Goal: Information Seeking & Learning: Learn about a topic

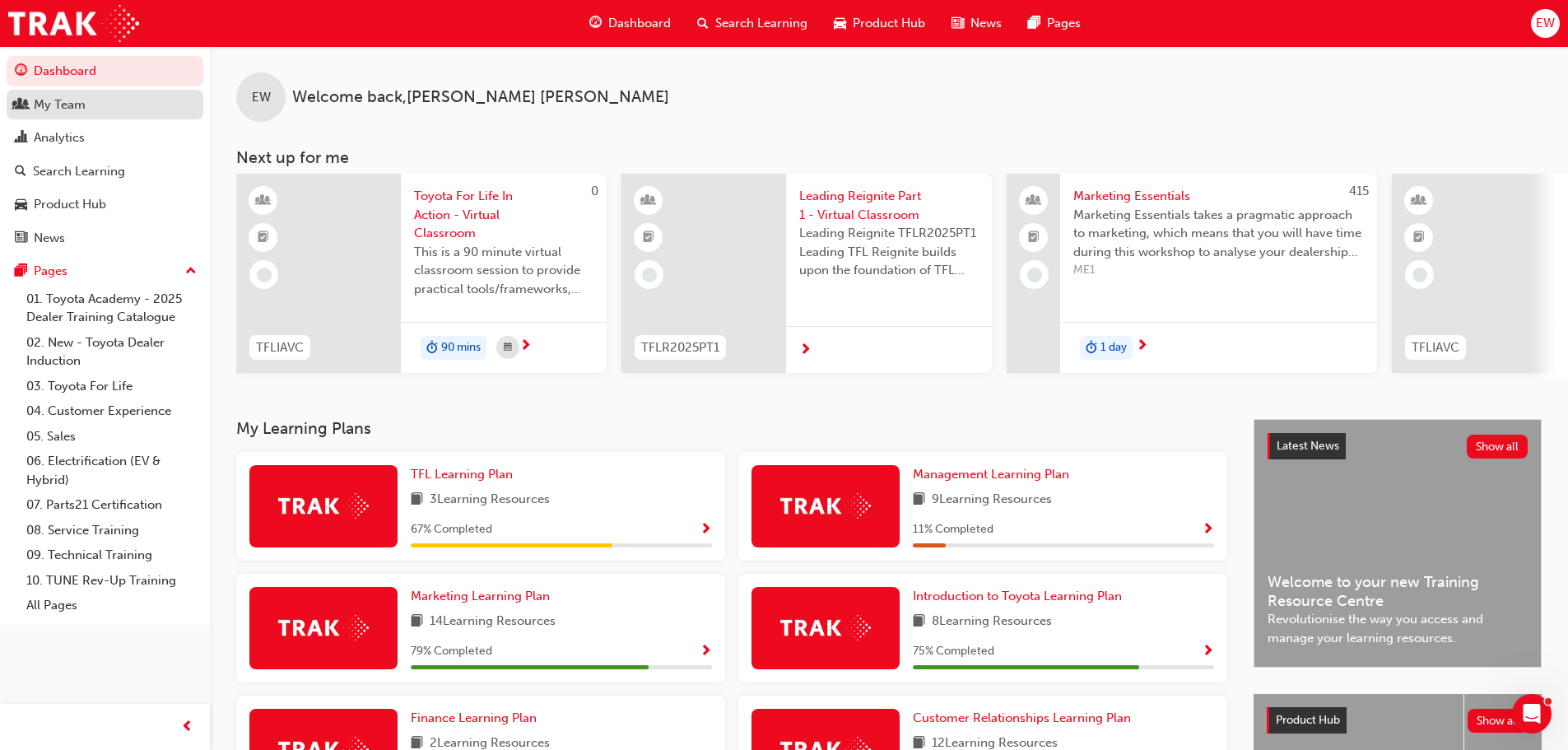
click at [108, 113] on div "My Team" at bounding box center [104, 105] width 180 height 21
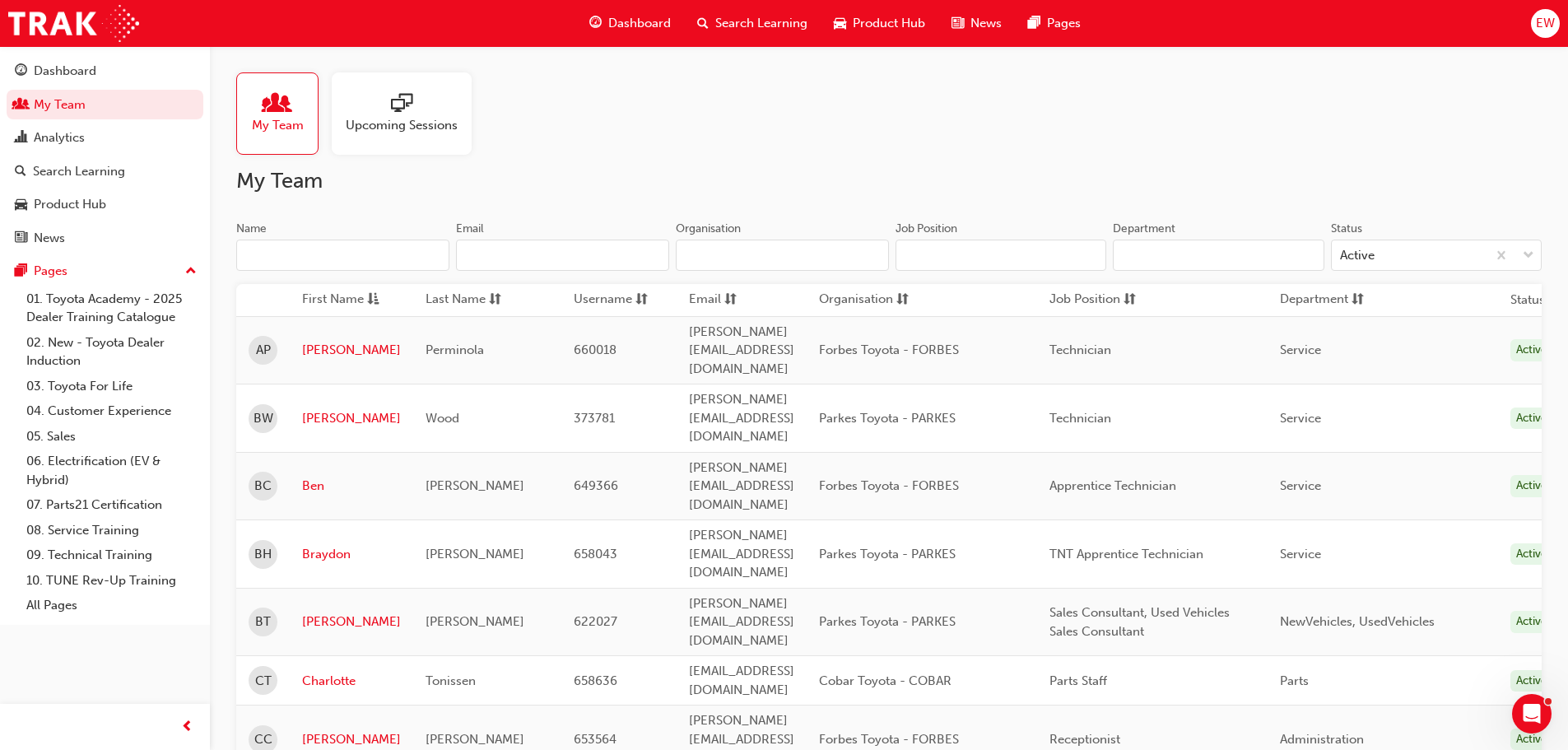
click at [394, 106] on span "sessionType_ONLINE_URL-icon" at bounding box center [401, 104] width 22 height 23
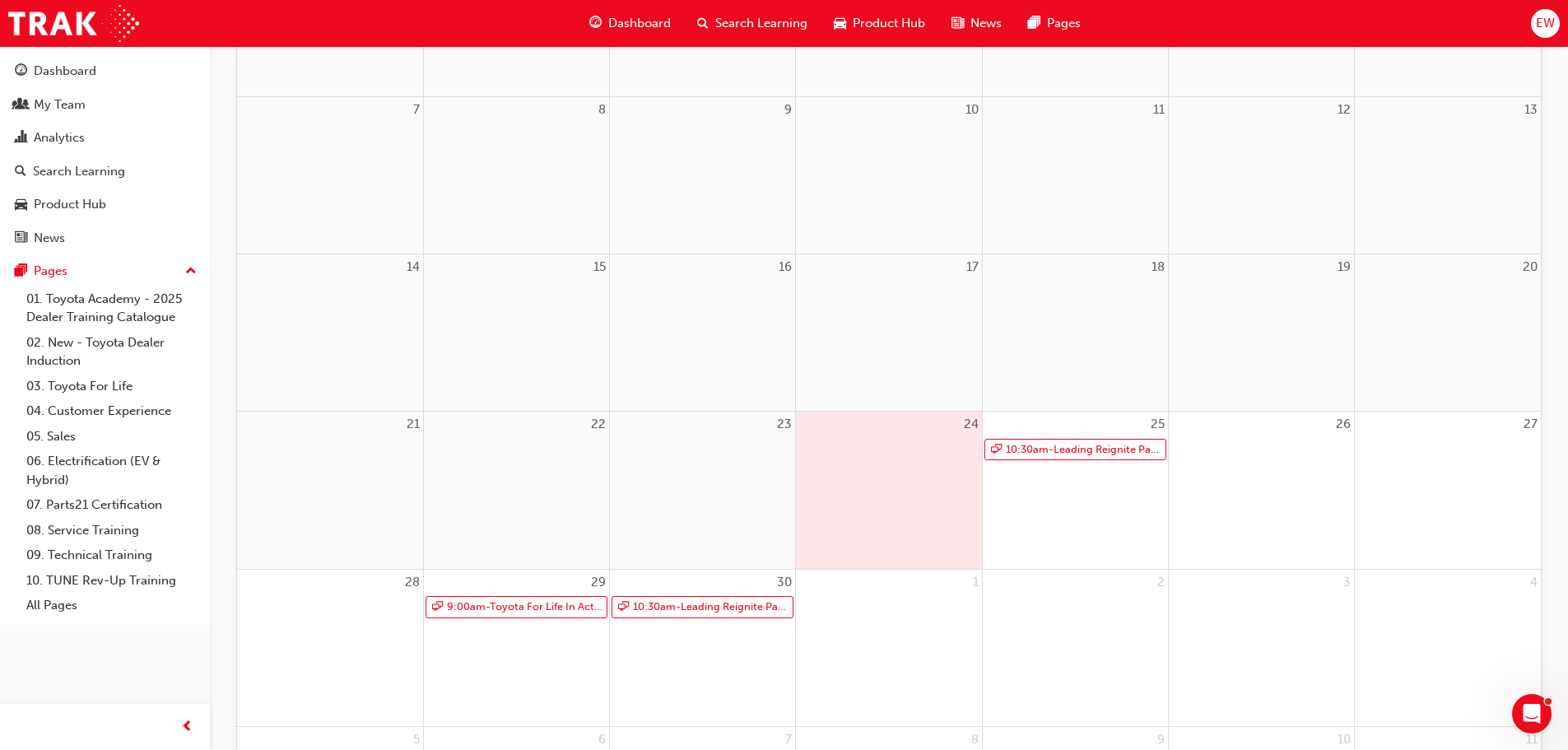
scroll to position [493, 0]
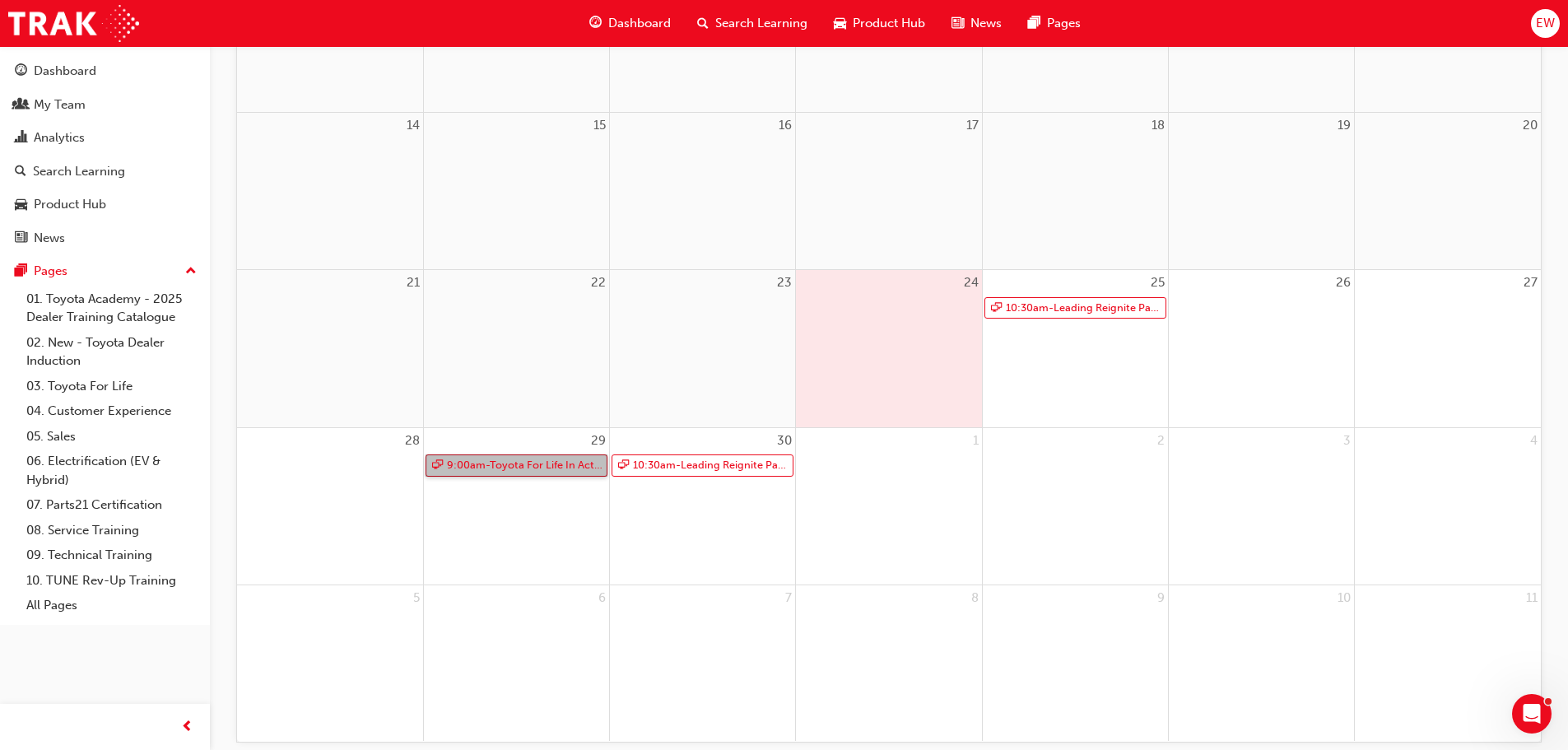
click at [539, 462] on link "9:00am - Toyota For Life In Action - Virtual Classroom" at bounding box center [516, 465] width 182 height 23
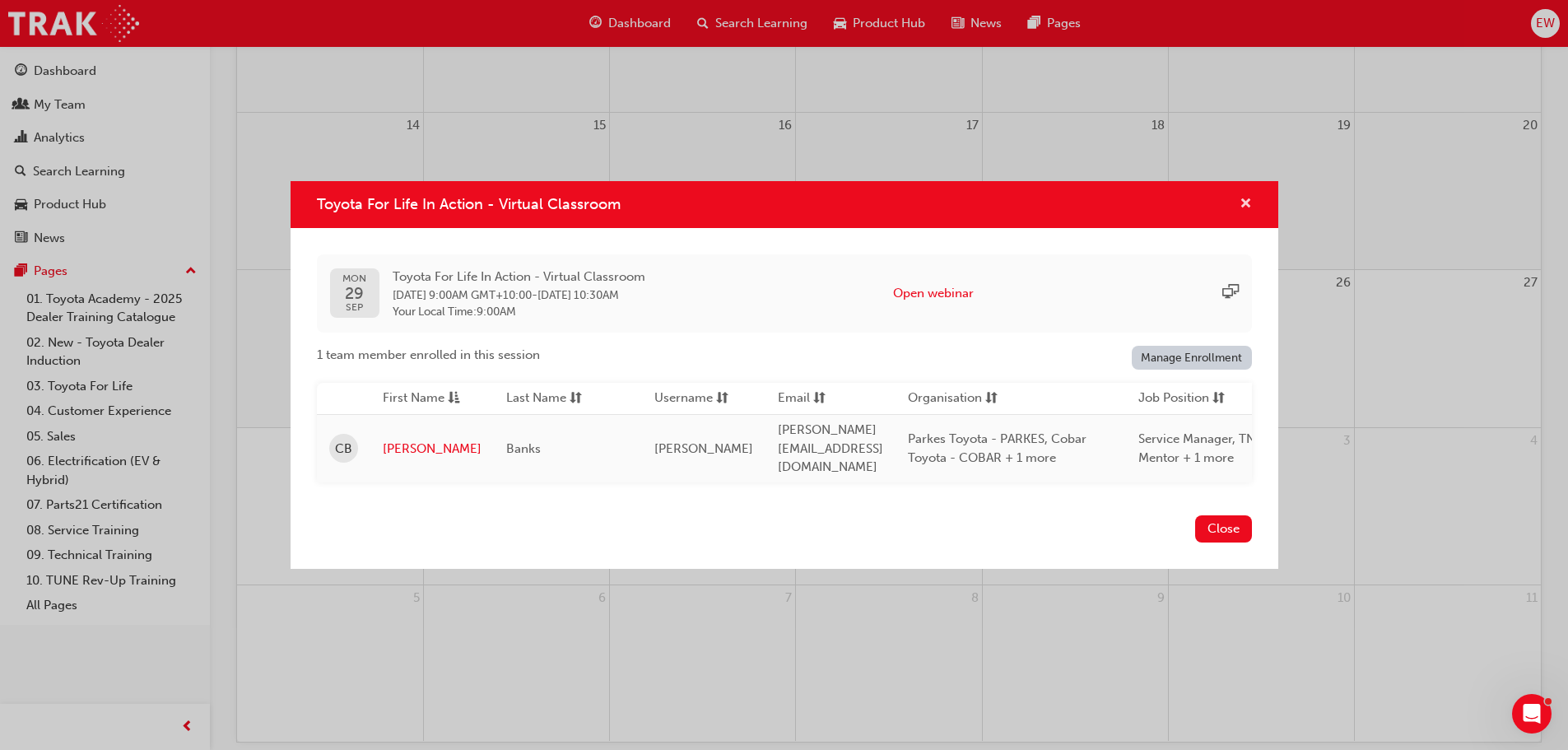
click at [1247, 207] on span "cross-icon" at bounding box center [1245, 204] width 12 height 15
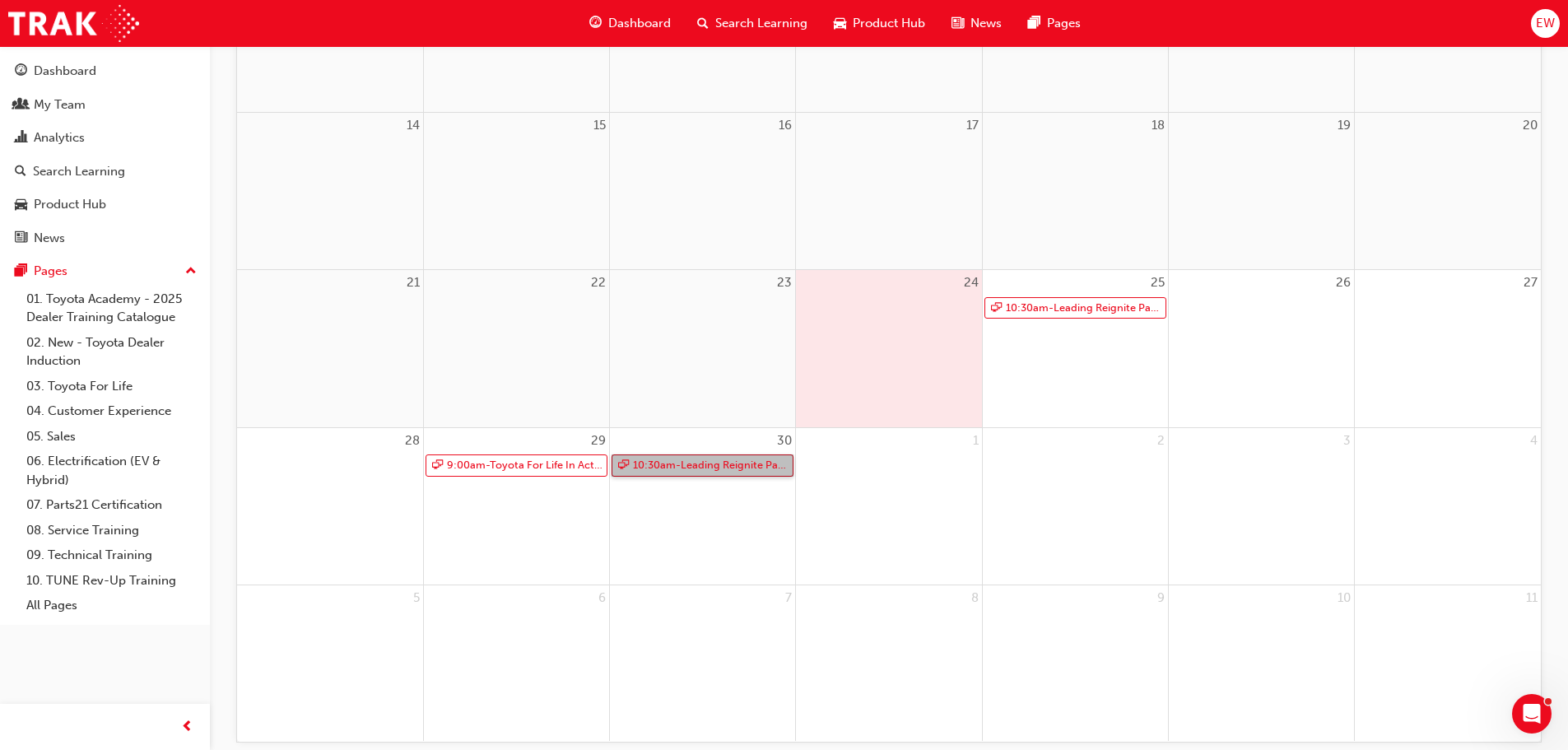
click at [737, 469] on link "10:30am - Leading Reignite Part 2 - Virtual Classroom" at bounding box center [702, 465] width 182 height 23
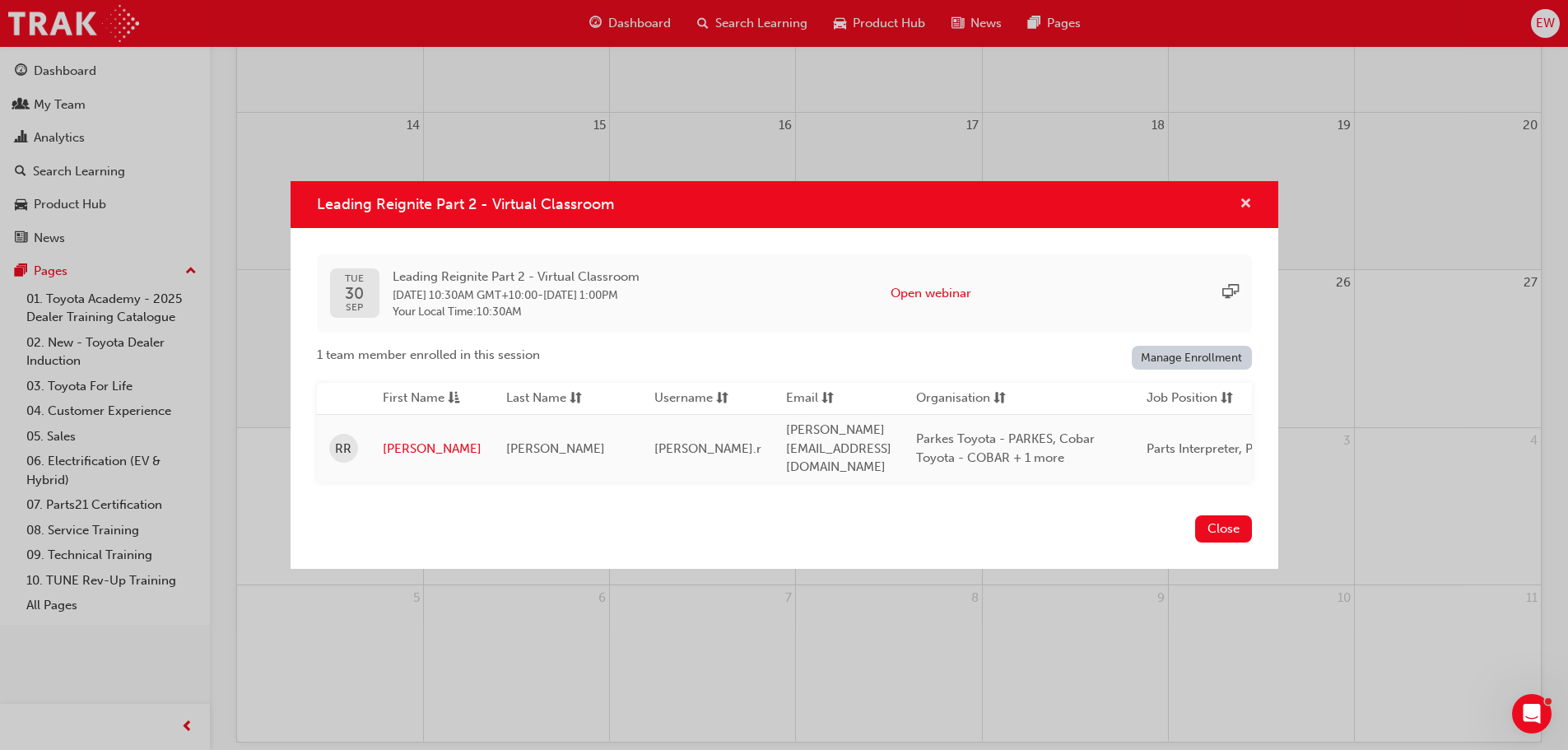
click at [1250, 200] on span "cross-icon" at bounding box center [1245, 204] width 12 height 15
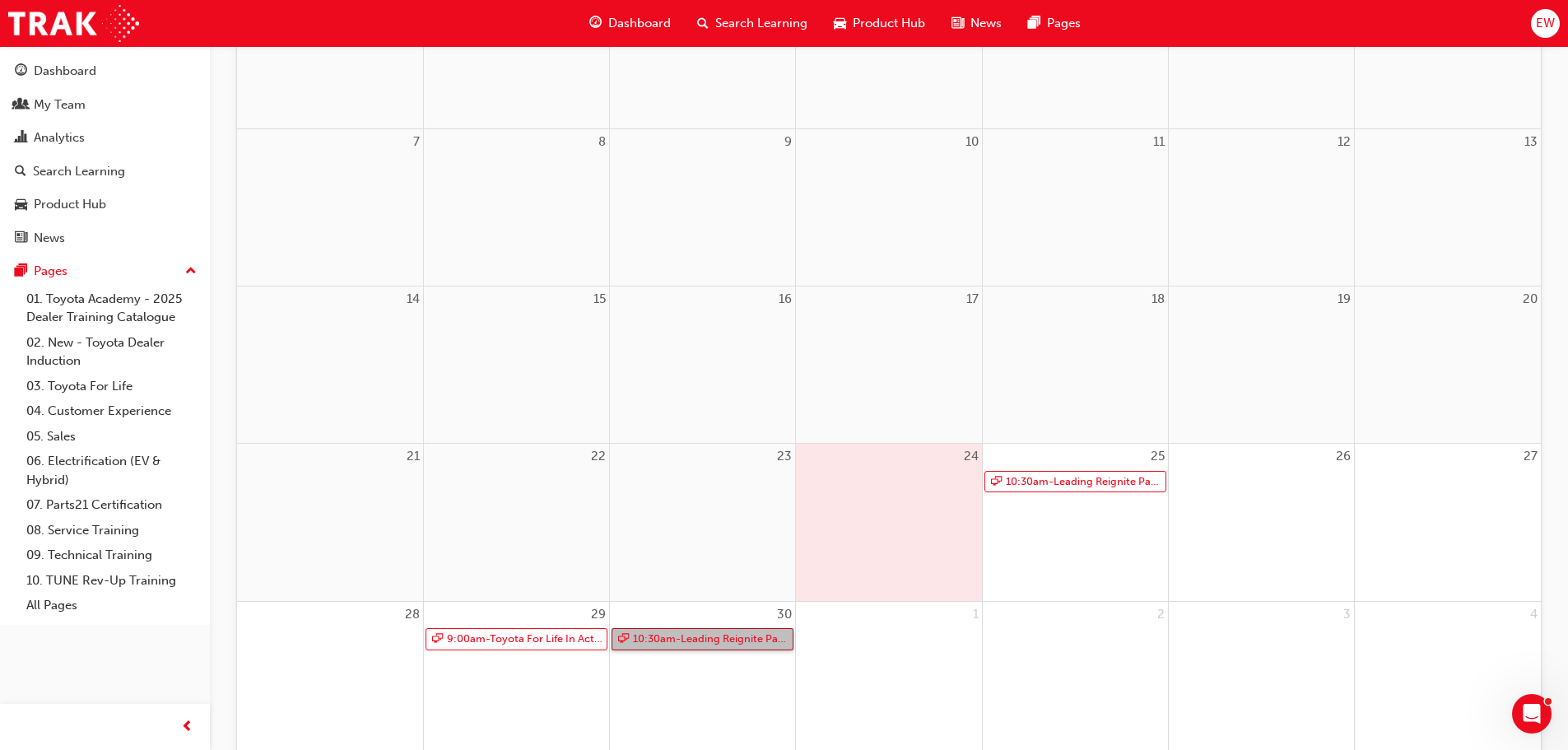
scroll to position [0, 0]
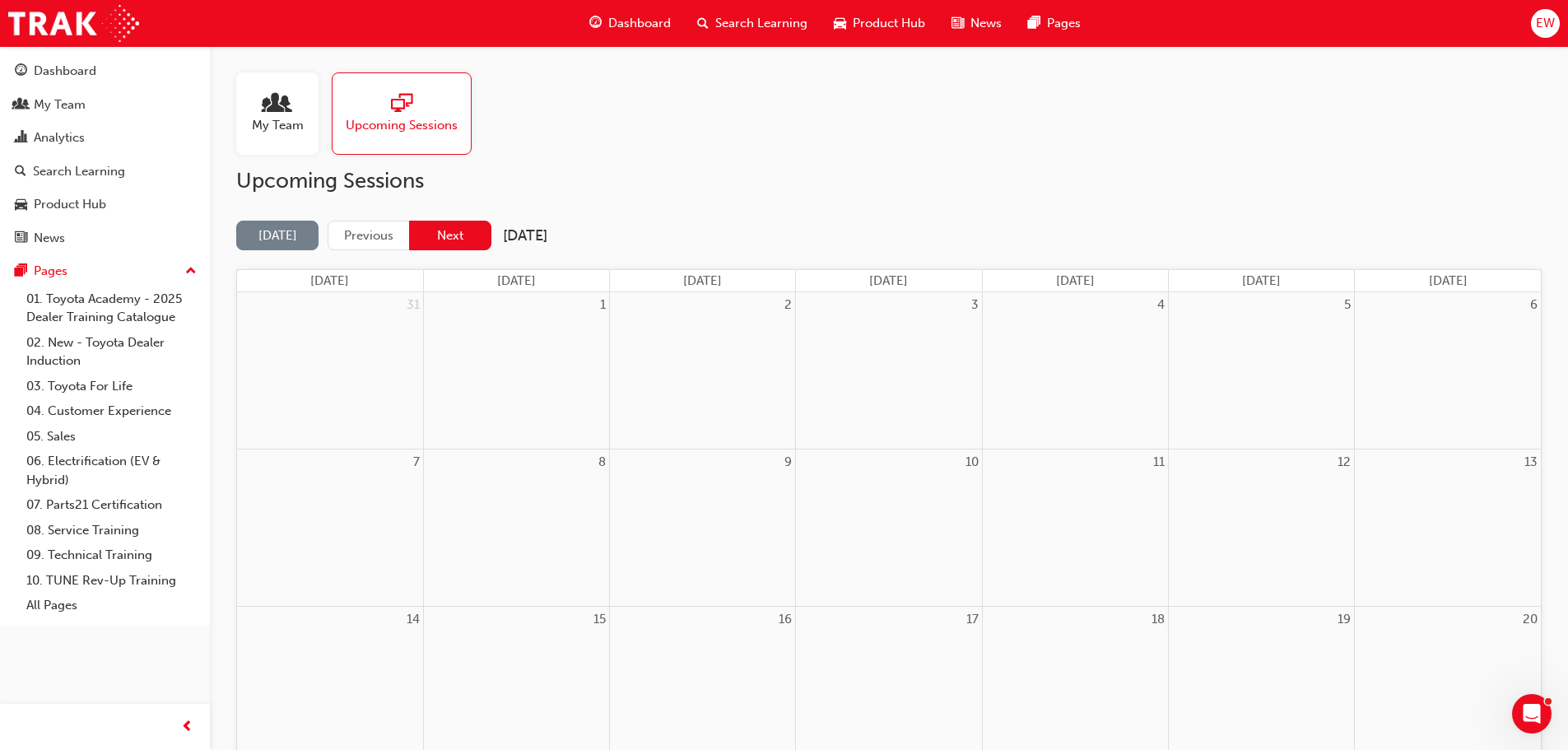
click at [456, 243] on button "Next" at bounding box center [450, 235] width 83 height 30
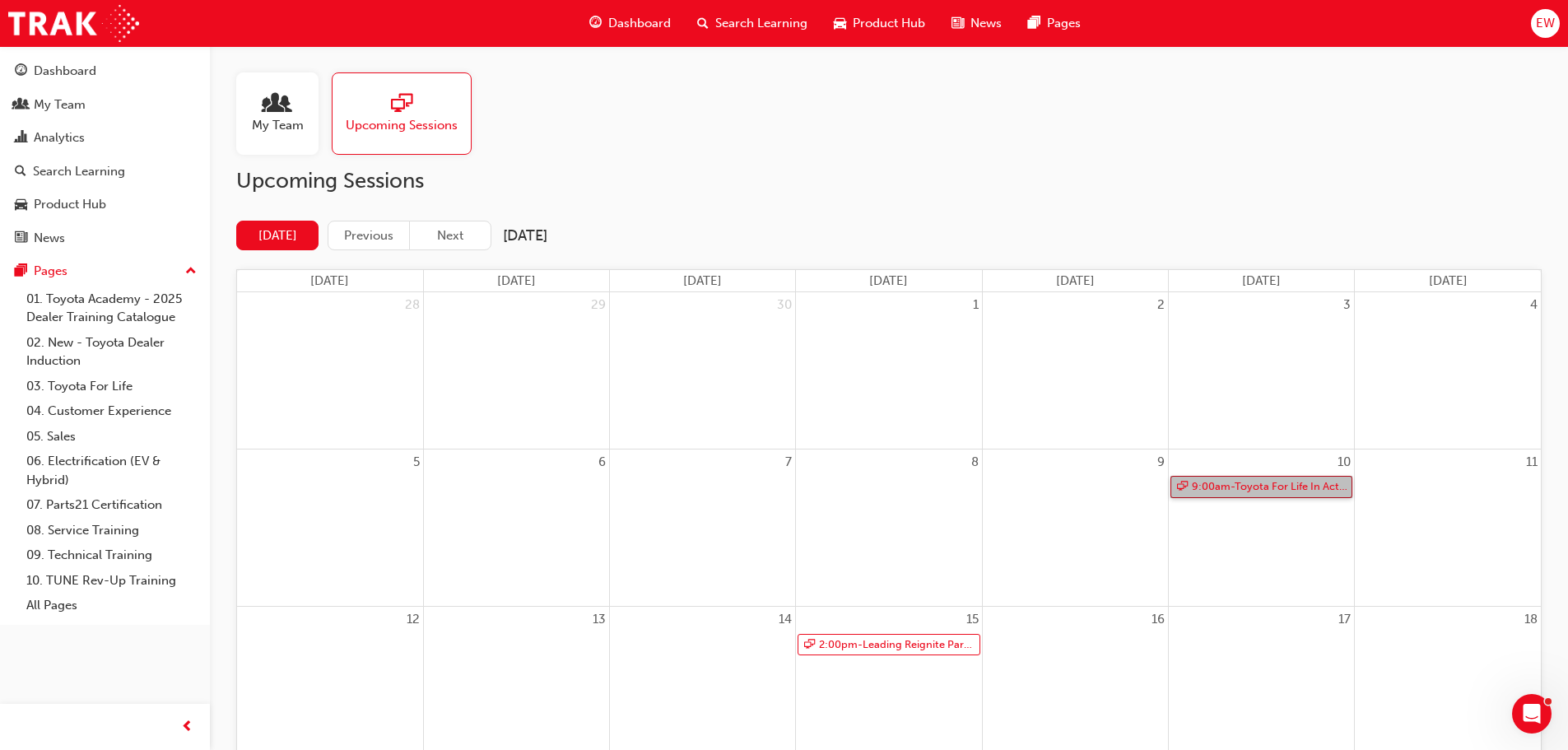
click at [1234, 490] on link "9:00am - Toyota For Life In Action - Virtual Classroom" at bounding box center [1261, 487] width 182 height 23
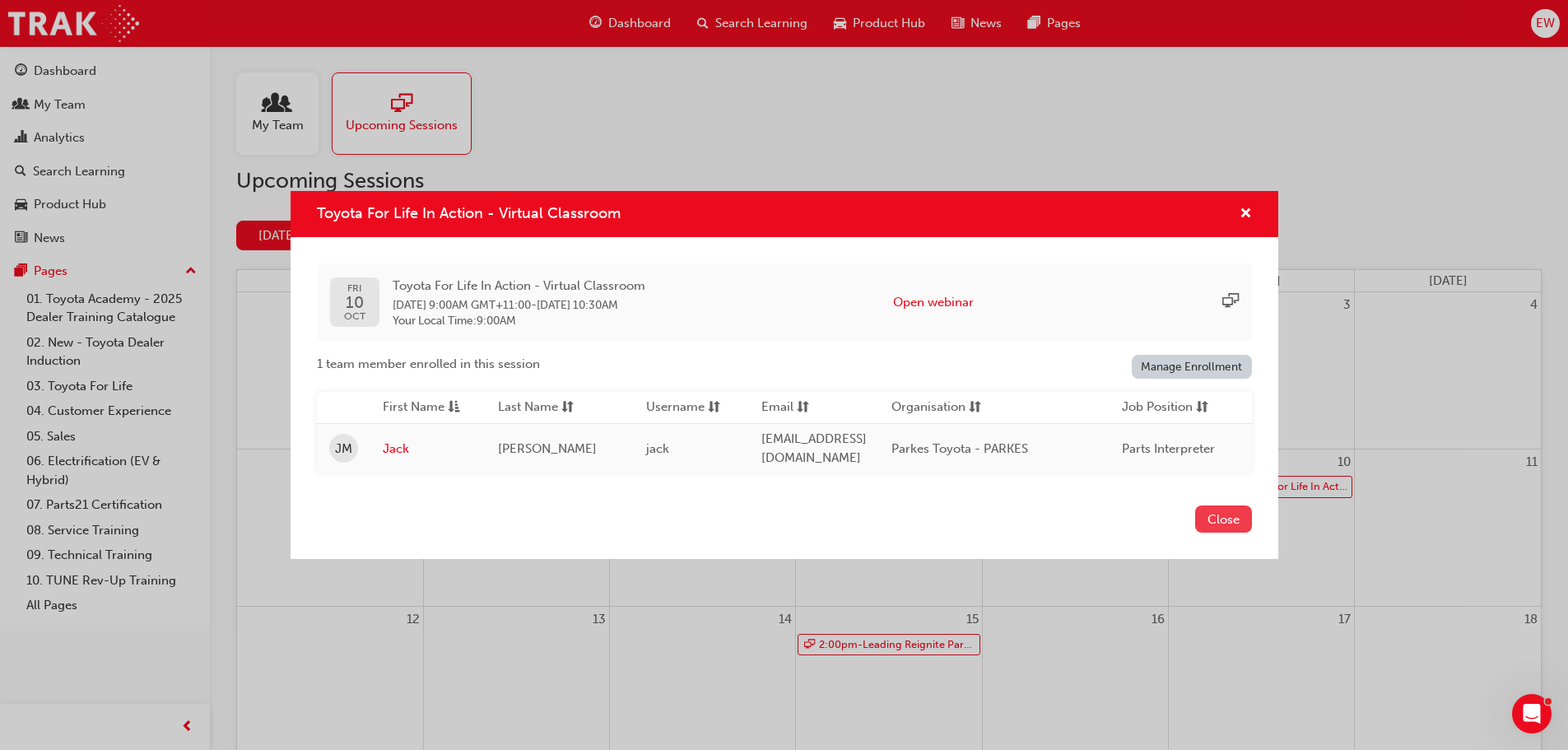
click at [1235, 519] on button "Close" at bounding box center [1223, 519] width 57 height 27
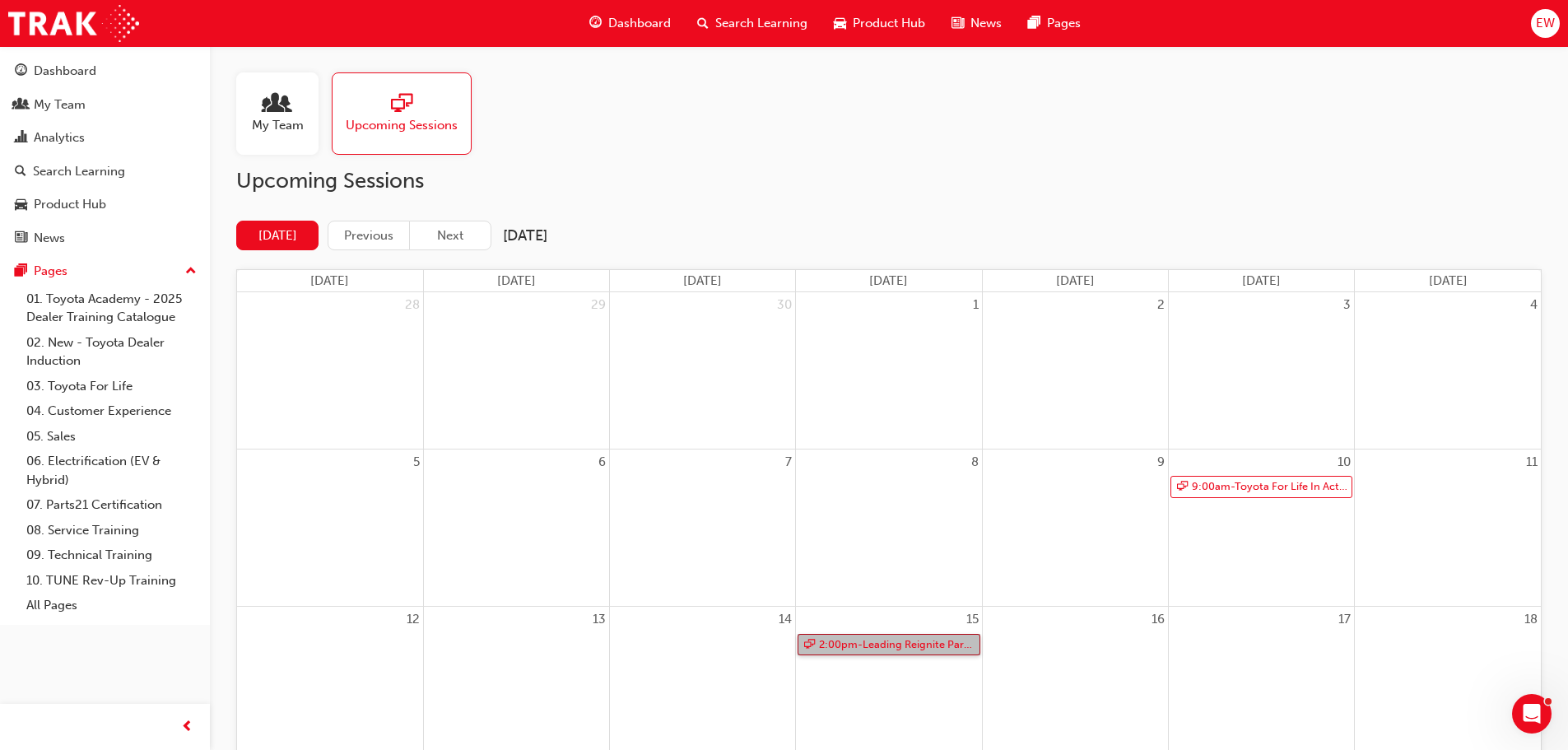
click at [861, 648] on link "2:00pm - Leading Reignite Part 2 - Virtual Classroom" at bounding box center [888, 645] width 182 height 23
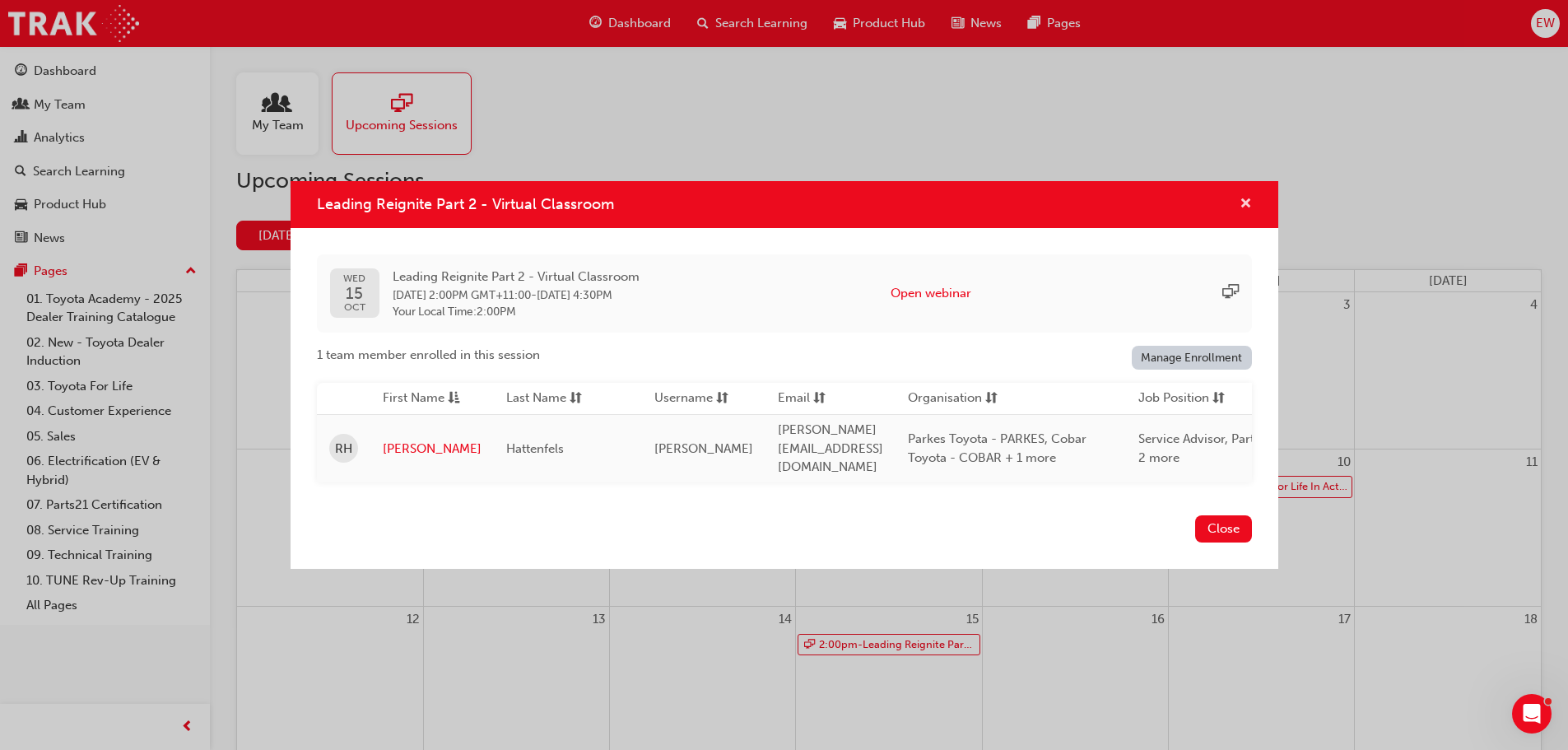
click at [1248, 207] on span "cross-icon" at bounding box center [1245, 204] width 12 height 15
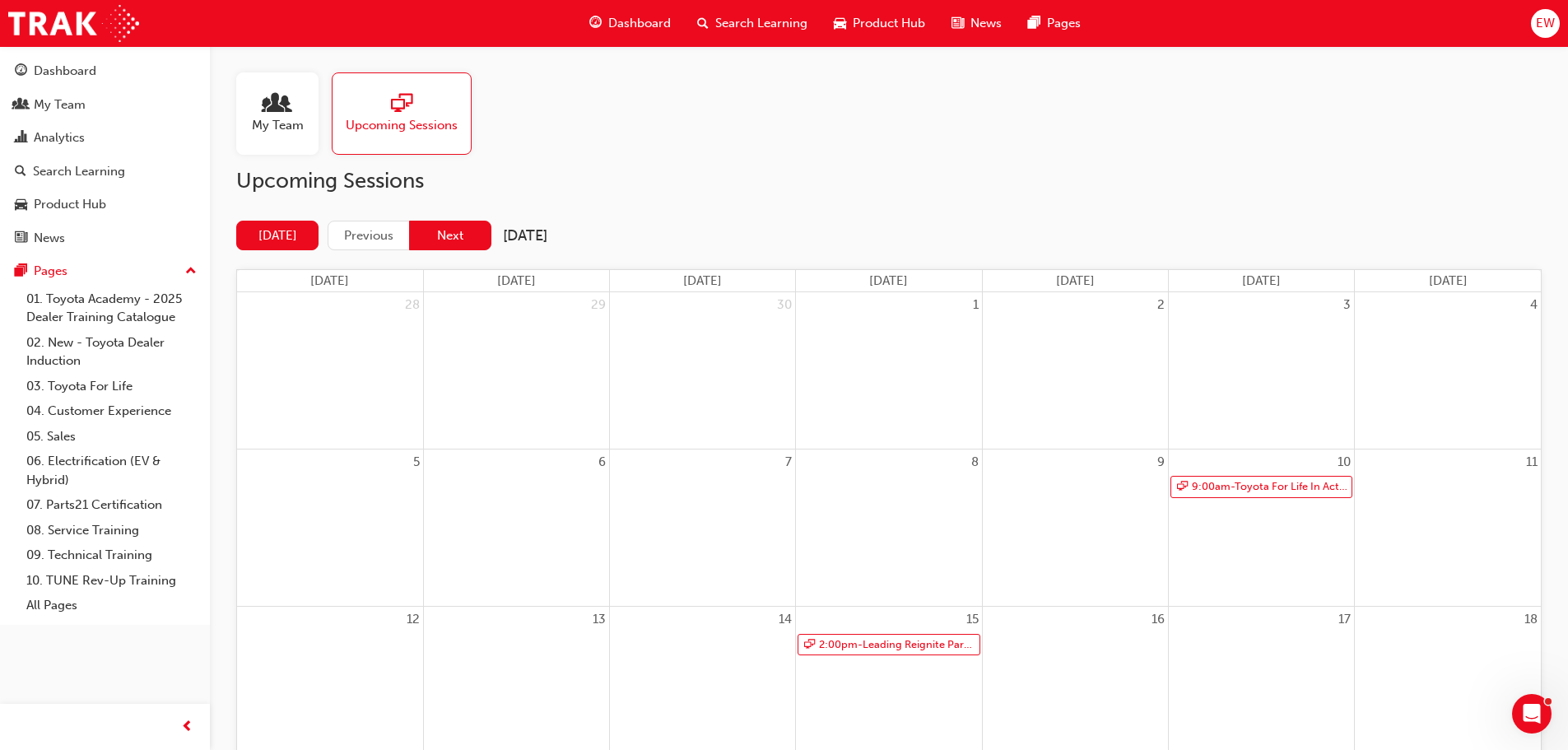
click at [447, 234] on button "Next" at bounding box center [450, 235] width 83 height 30
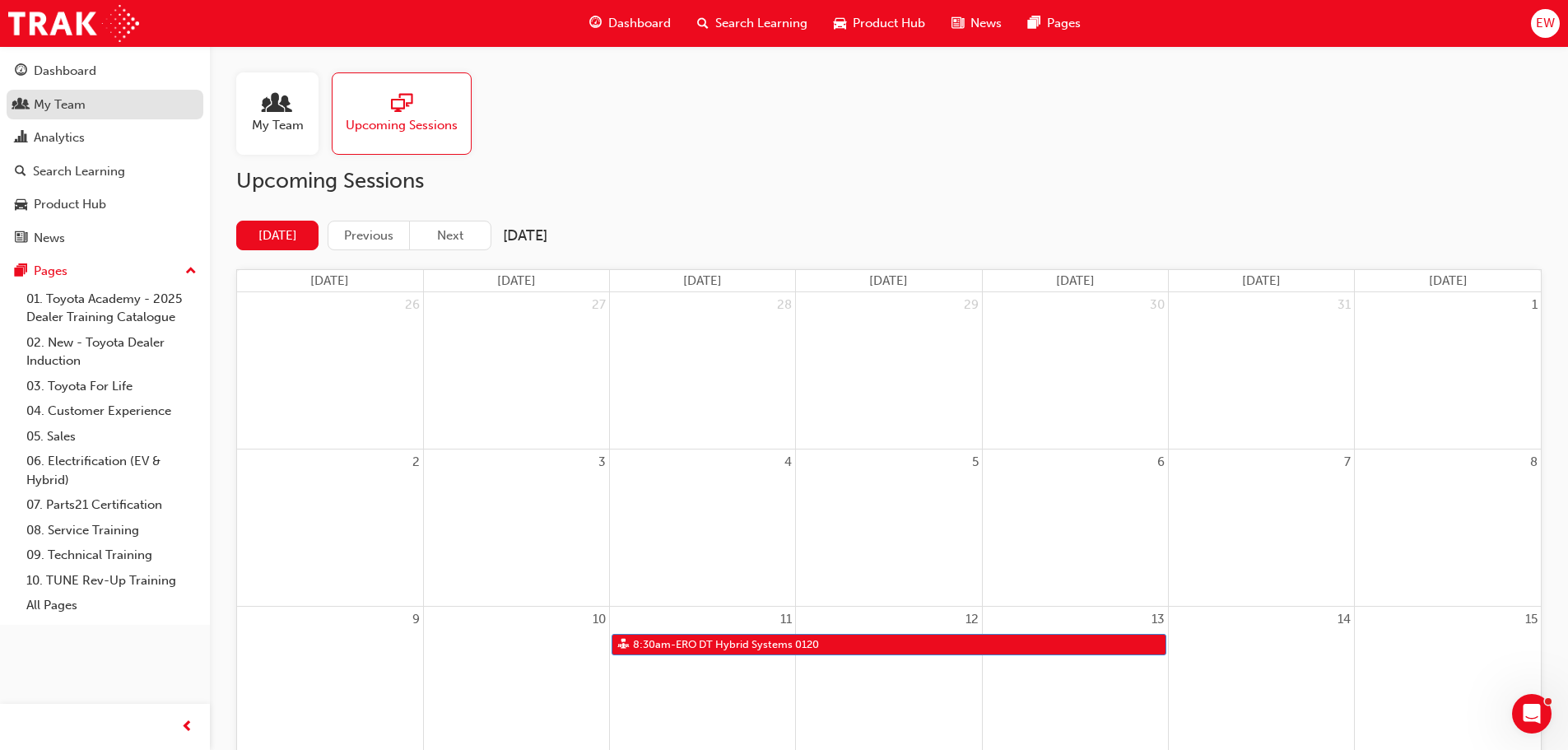
click at [81, 107] on div "My Team" at bounding box center [60, 105] width 52 height 19
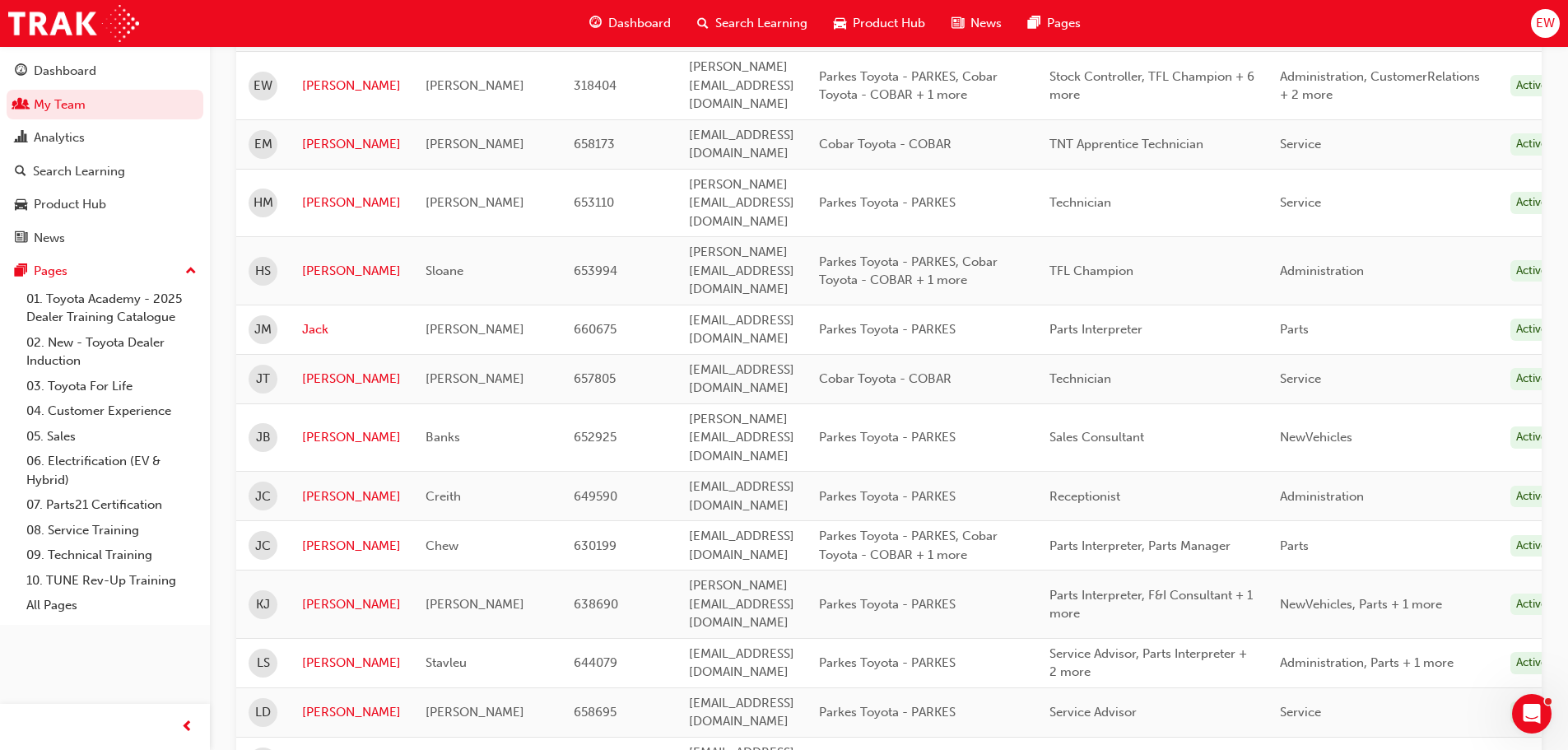
scroll to position [1069, 0]
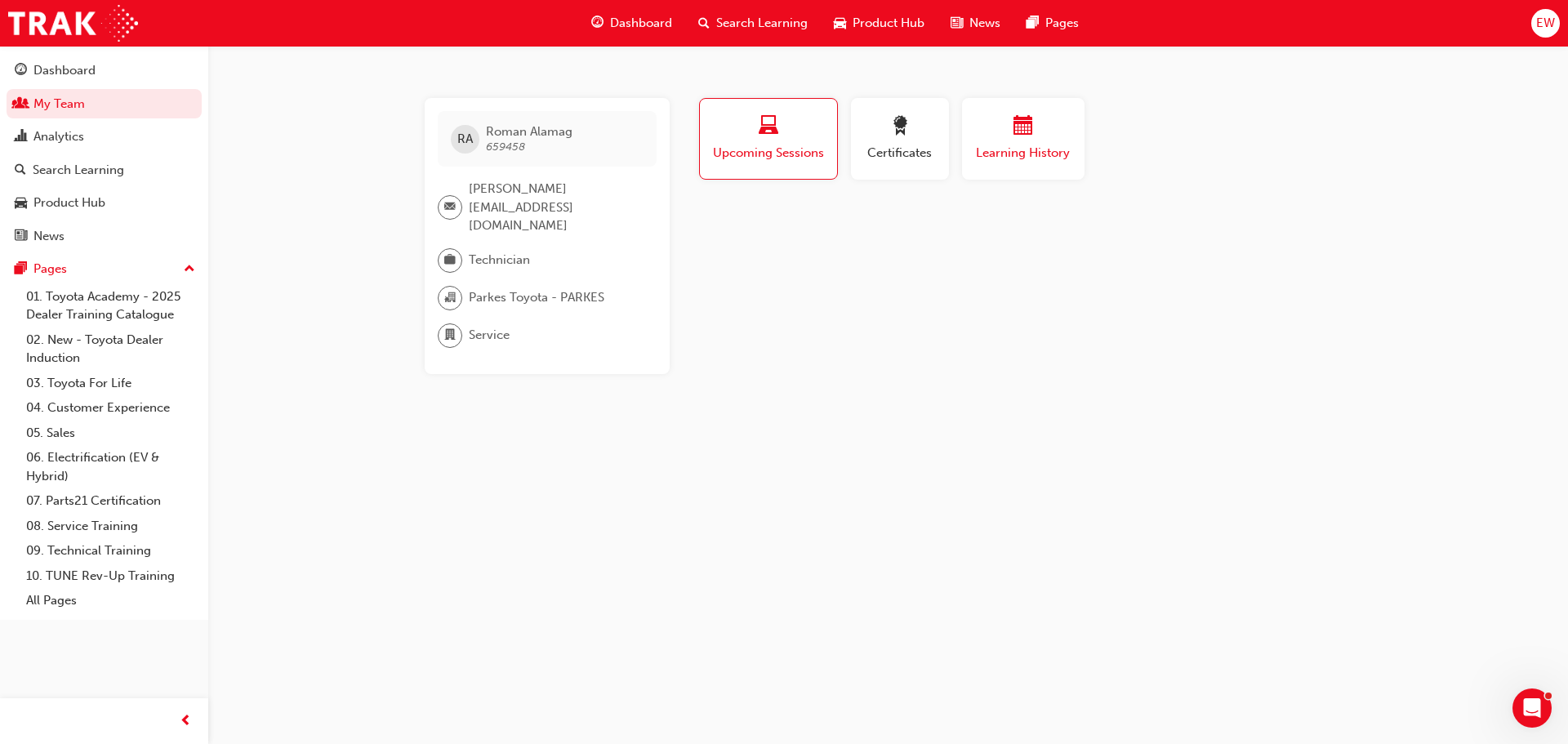
click at [1048, 138] on div "button" at bounding box center [1022, 128] width 98 height 25
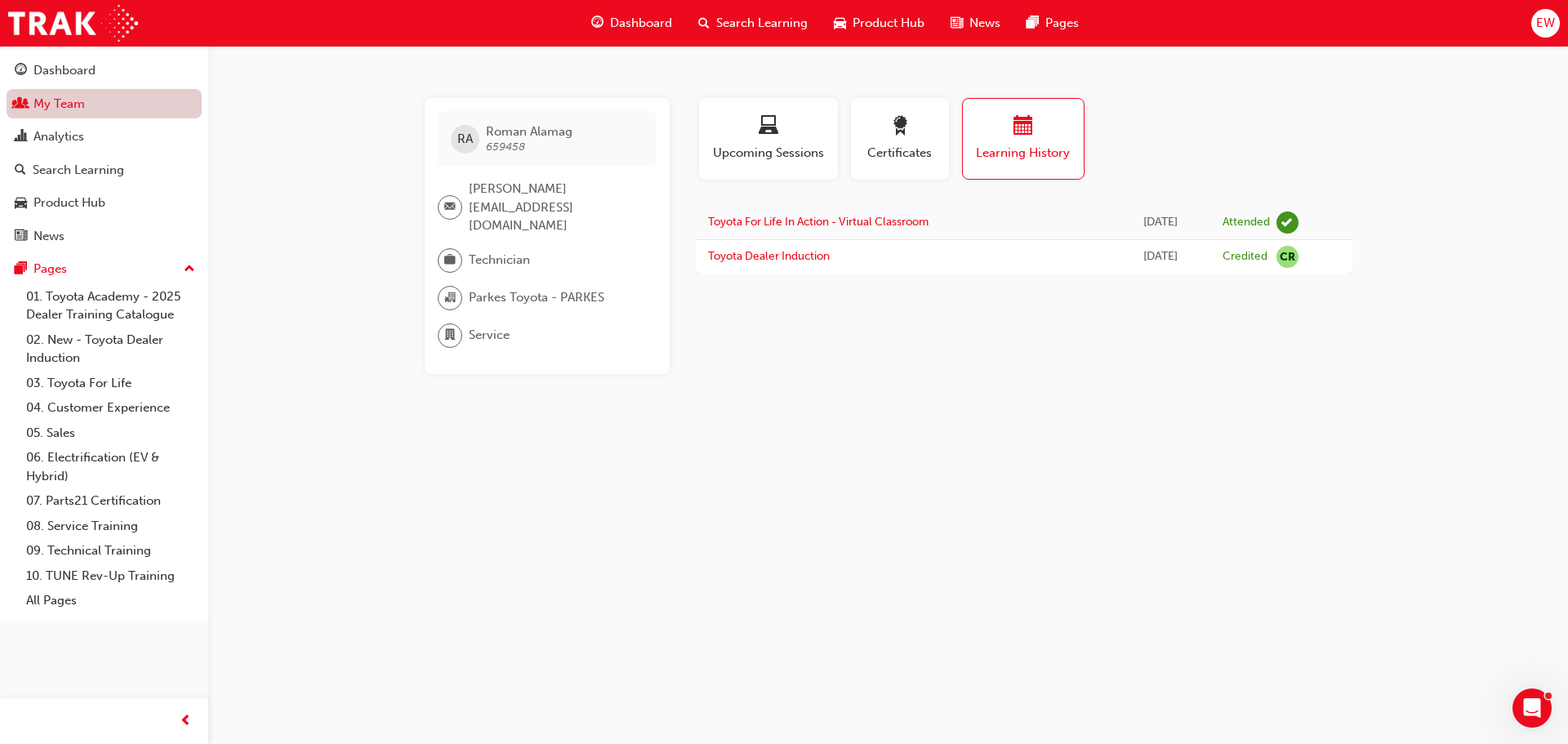
click at [78, 98] on link "My Team" at bounding box center [104, 104] width 195 height 30
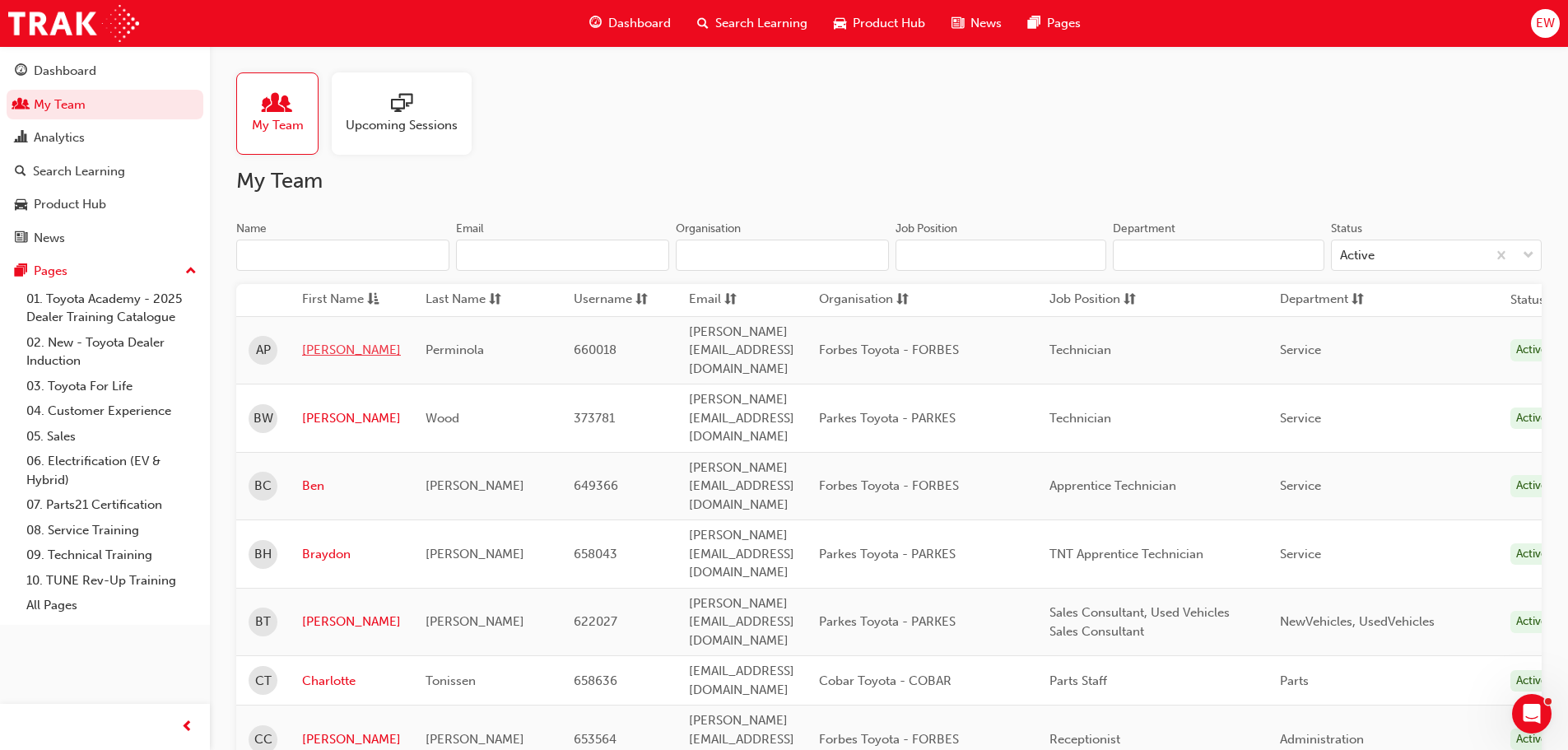
click at [320, 341] on link "[PERSON_NAME]" at bounding box center [351, 351] width 98 height 19
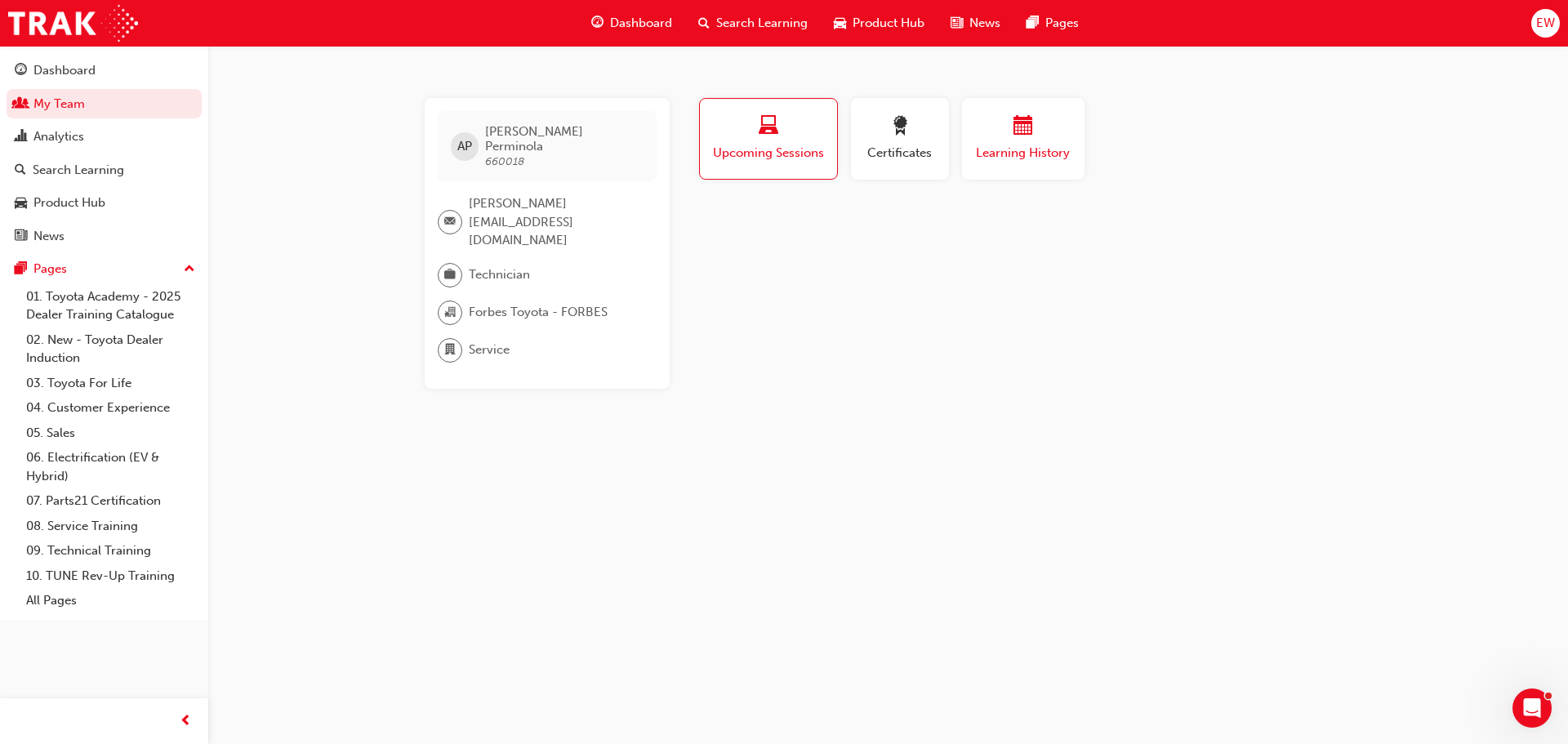
click at [1060, 127] on div "button" at bounding box center [1022, 128] width 98 height 25
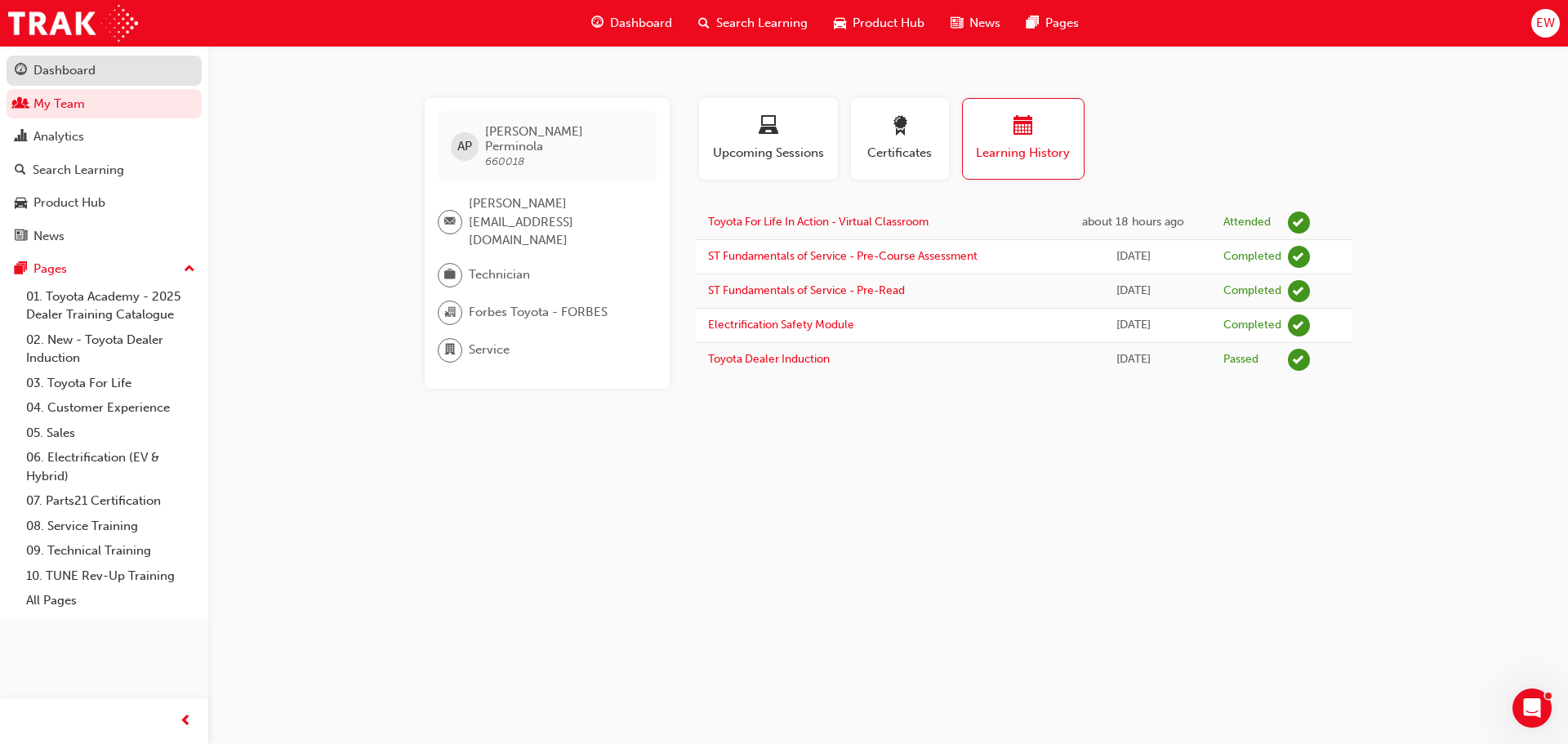
click at [70, 65] on div "Dashboard" at bounding box center [65, 71] width 62 height 19
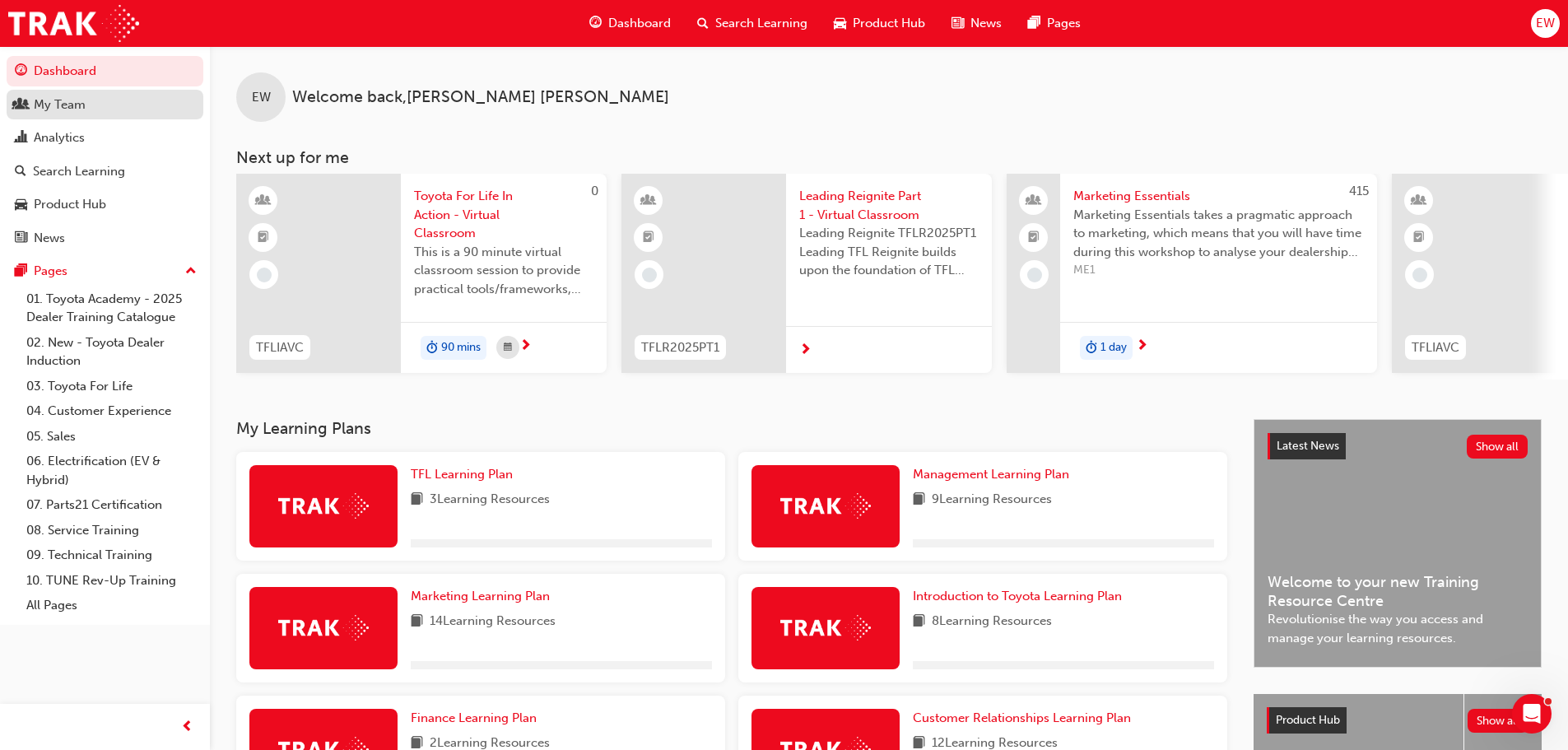
click at [73, 118] on link "My Team" at bounding box center [105, 104] width 197 height 30
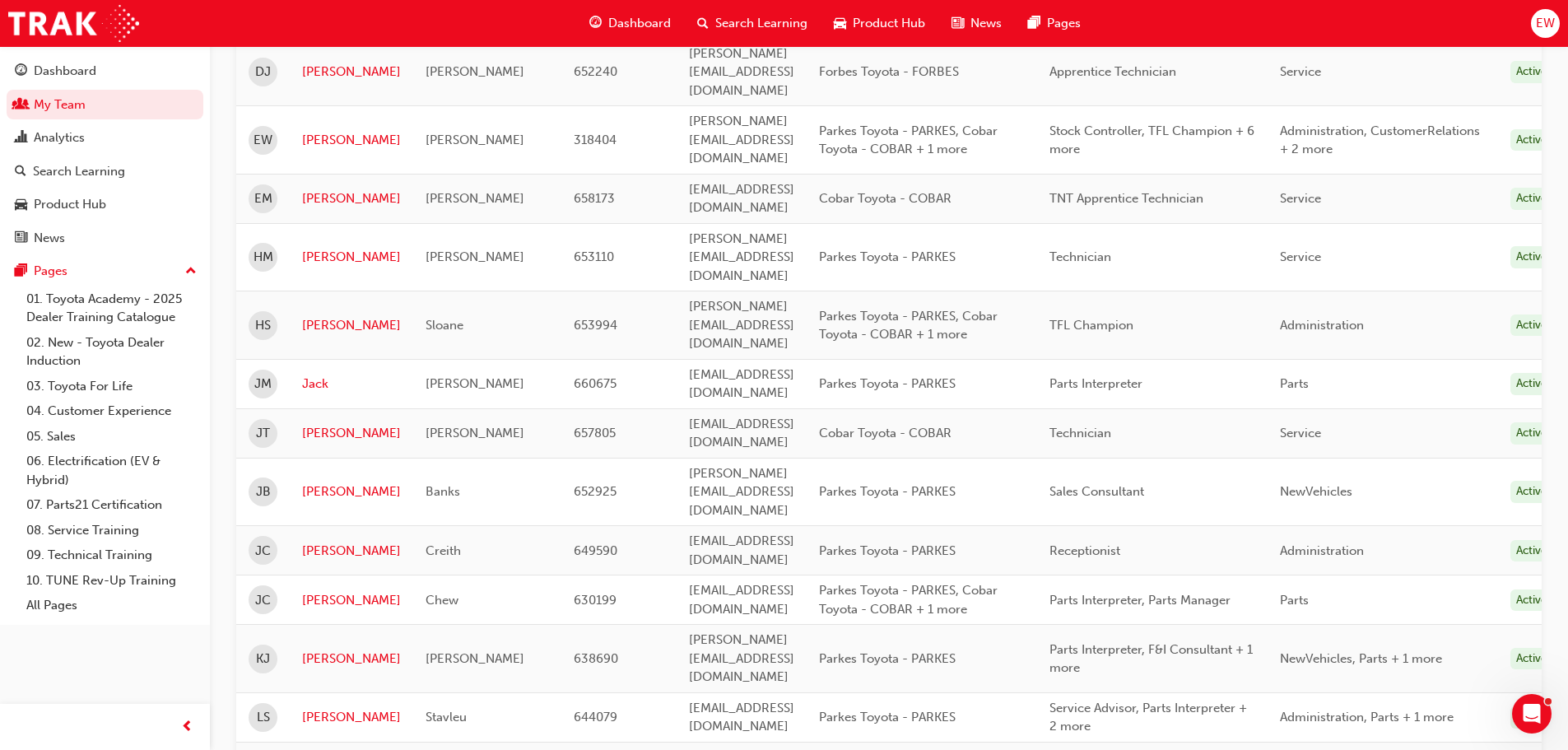
scroll to position [823, 0]
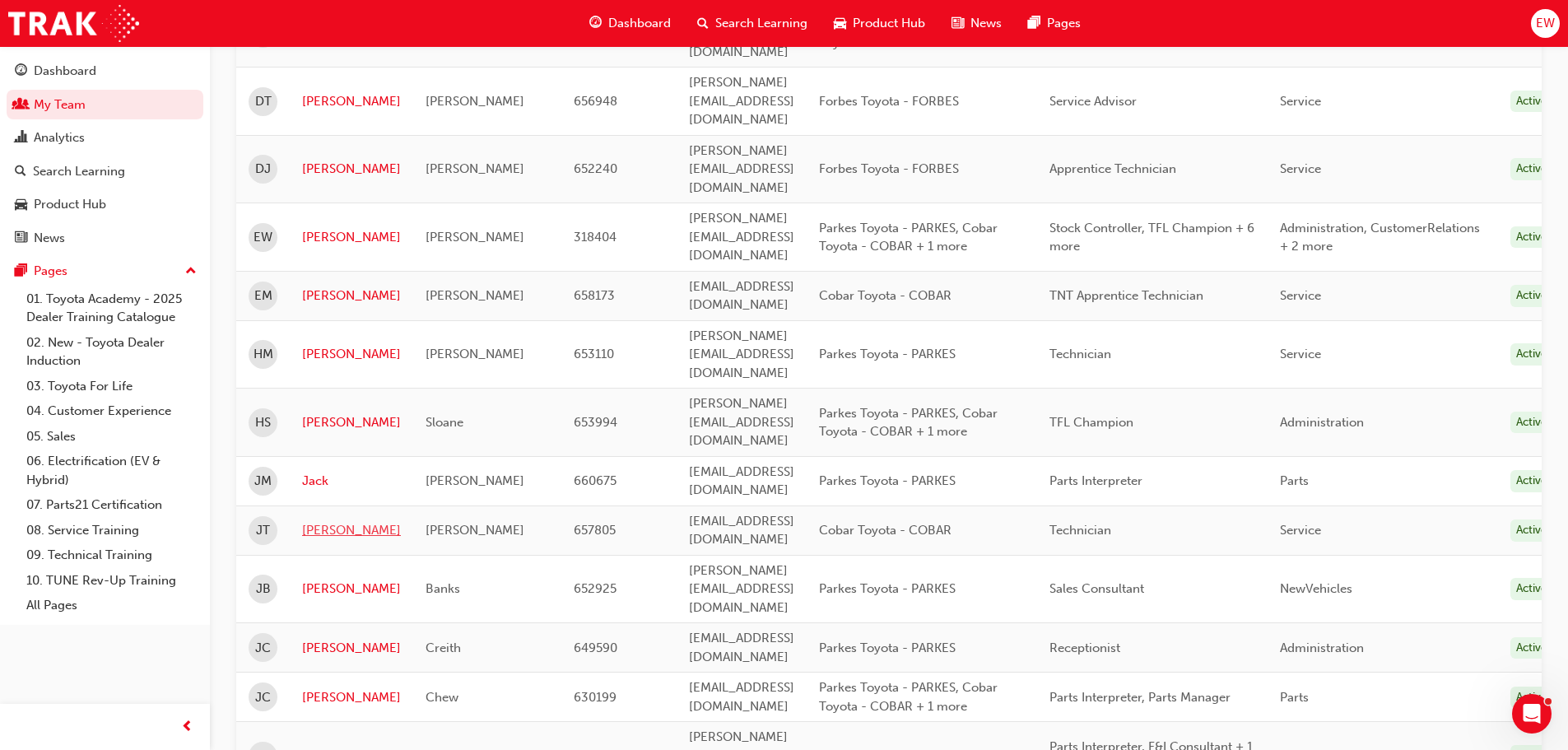
click at [314, 521] on link "[PERSON_NAME]" at bounding box center [351, 531] width 98 height 19
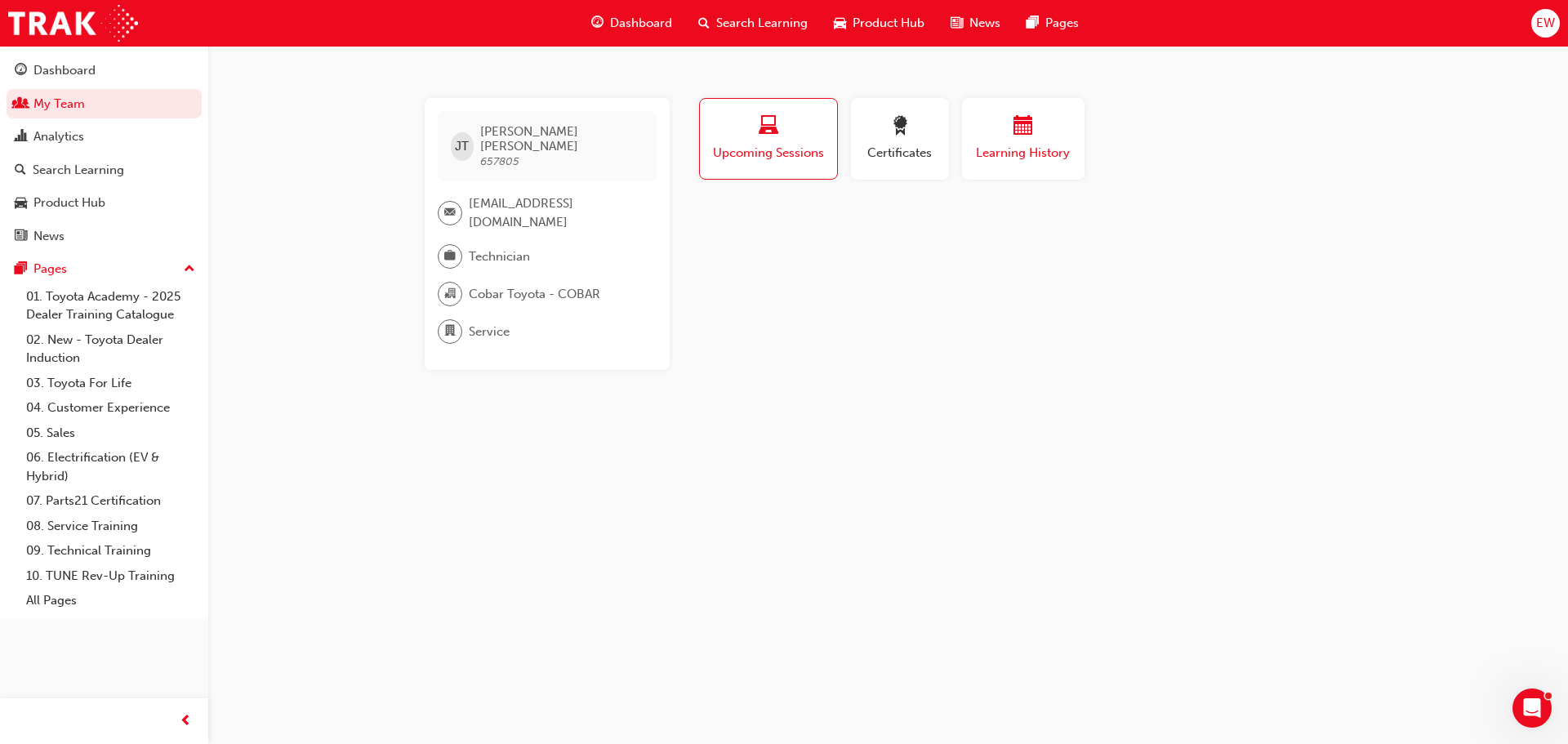
click at [1040, 140] on div "button" at bounding box center [1022, 128] width 98 height 25
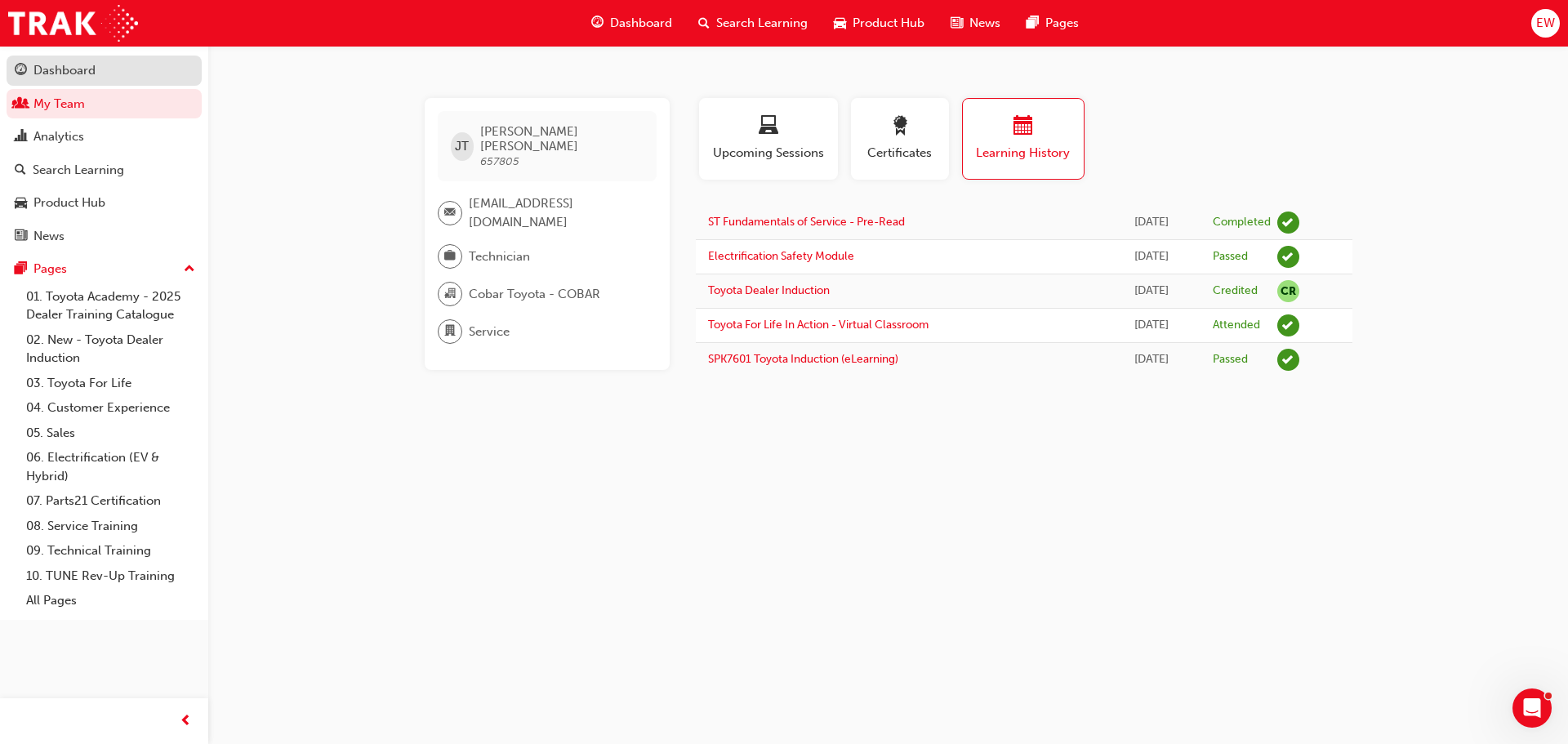
click at [105, 62] on div "Dashboard" at bounding box center [104, 71] width 179 height 21
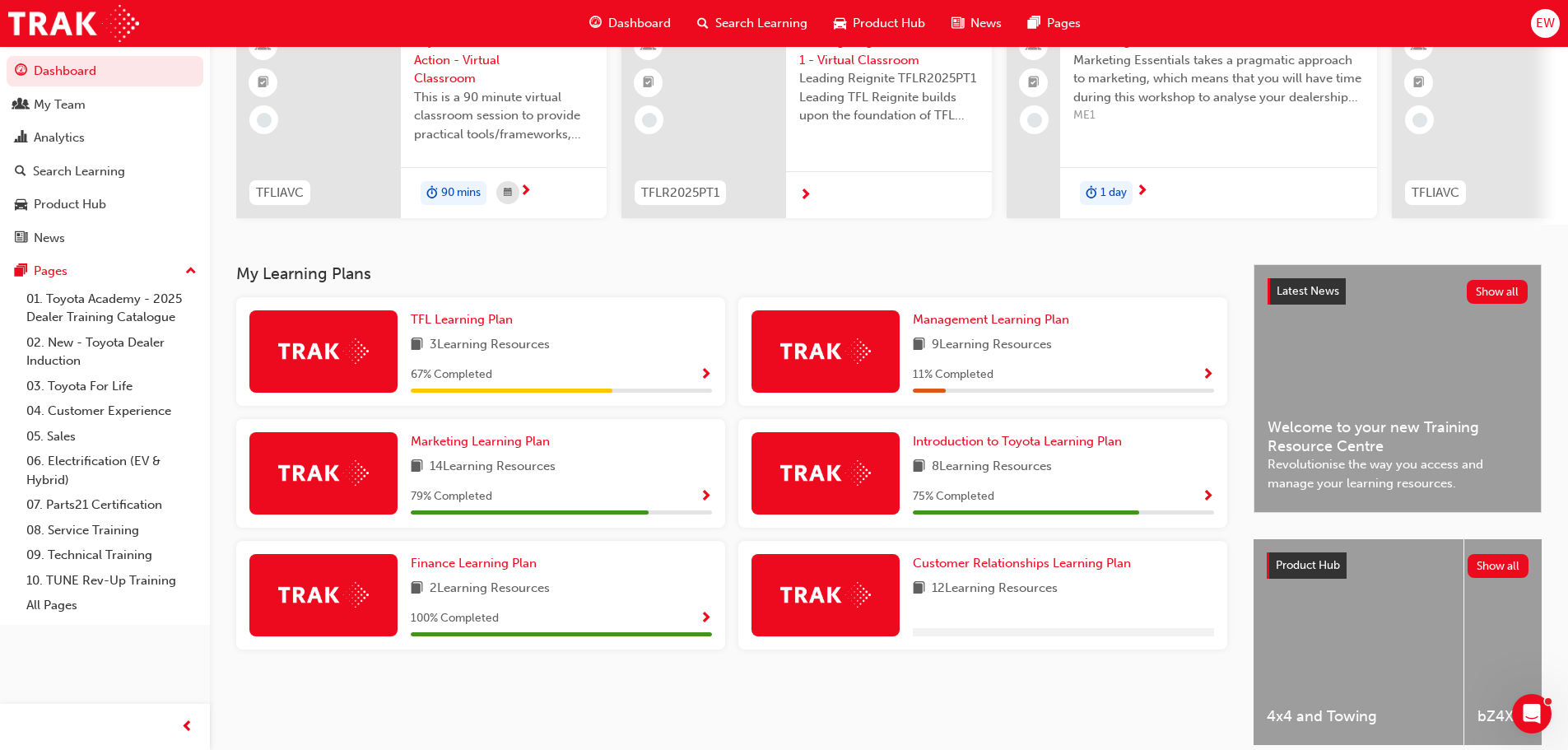
scroll to position [234, 0]
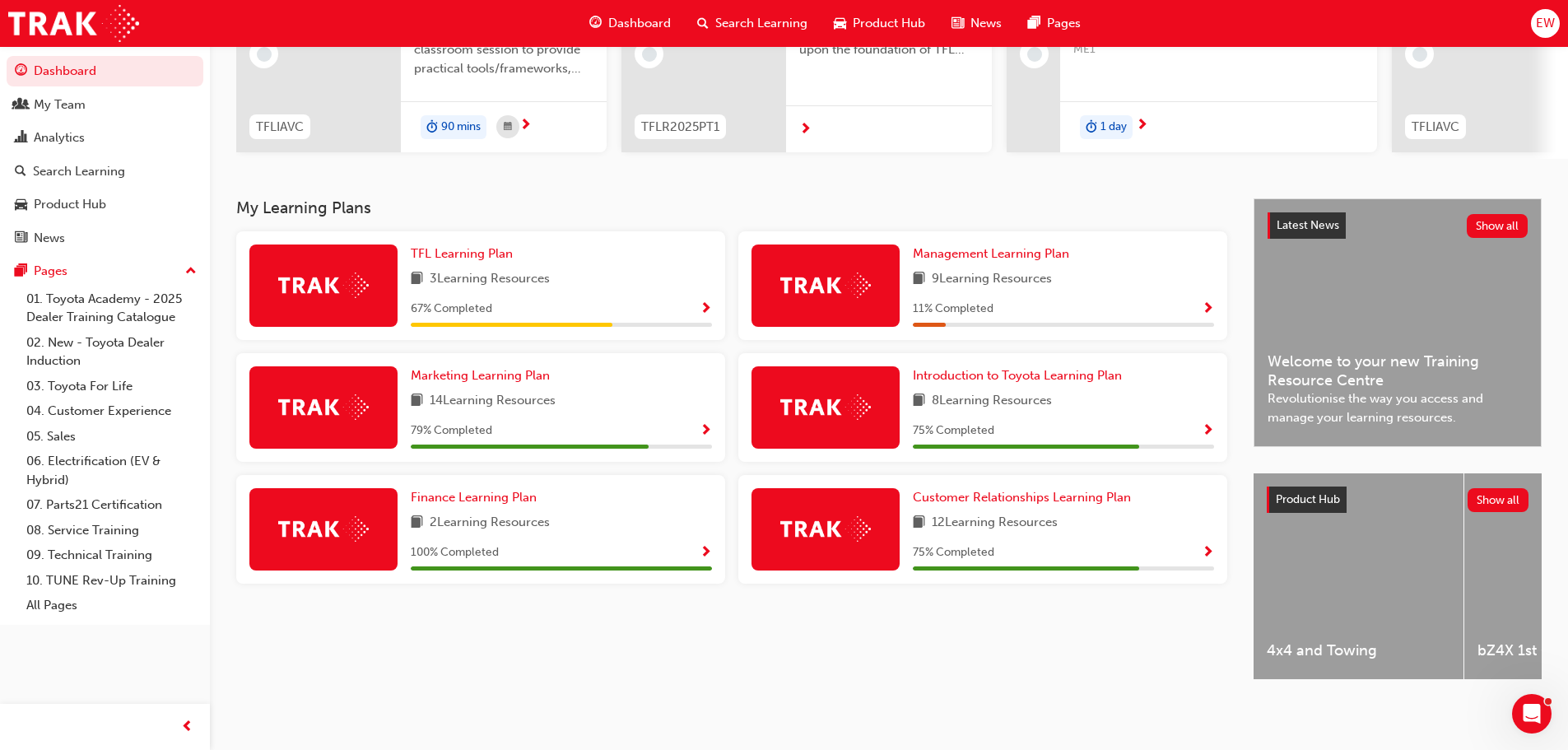
click at [1005, 432] on div "75 % Completed" at bounding box center [1063, 431] width 301 height 21
click at [991, 382] on div "Introduction to Toyota Learning Plan 8 Learning Resources 75 % Completed" at bounding box center [1063, 407] width 301 height 83
click at [990, 372] on span "Introduction to Toyota Learning Plan" at bounding box center [1017, 375] width 209 height 15
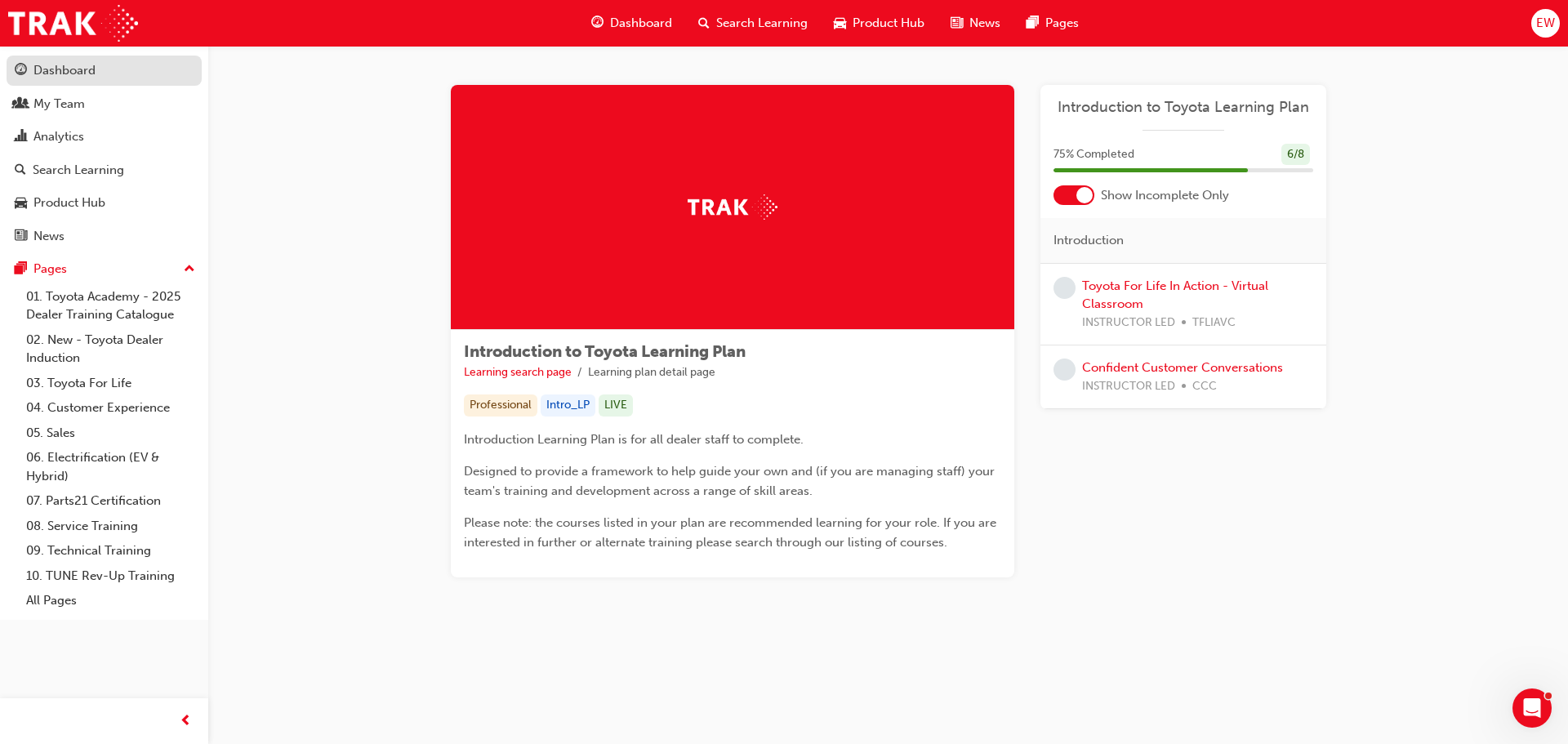
click at [54, 62] on div "Dashboard" at bounding box center [65, 71] width 62 height 19
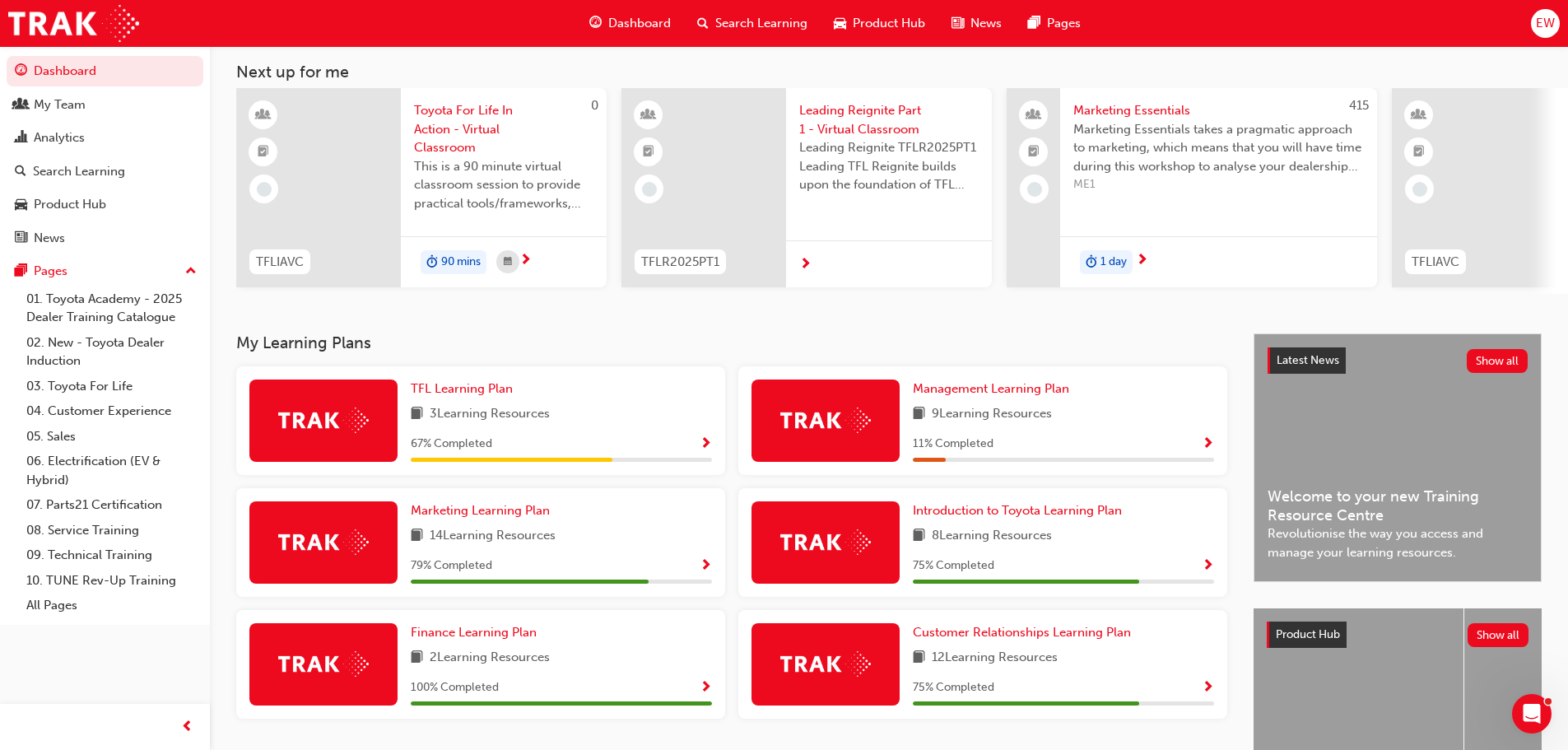
scroll to position [164, 0]
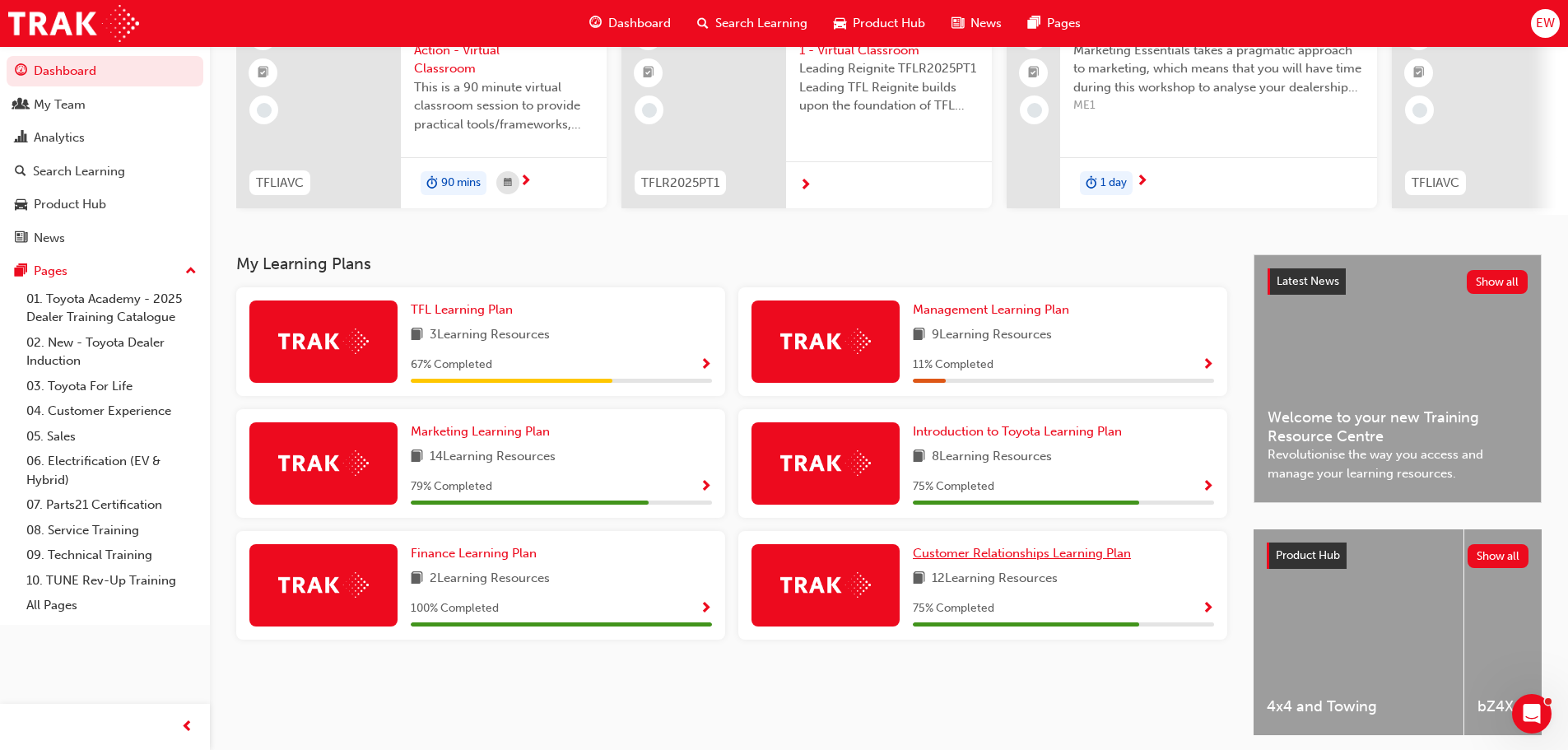
click at [928, 558] on span "Customer Relationships Learning Plan" at bounding box center [1022, 552] width 218 height 15
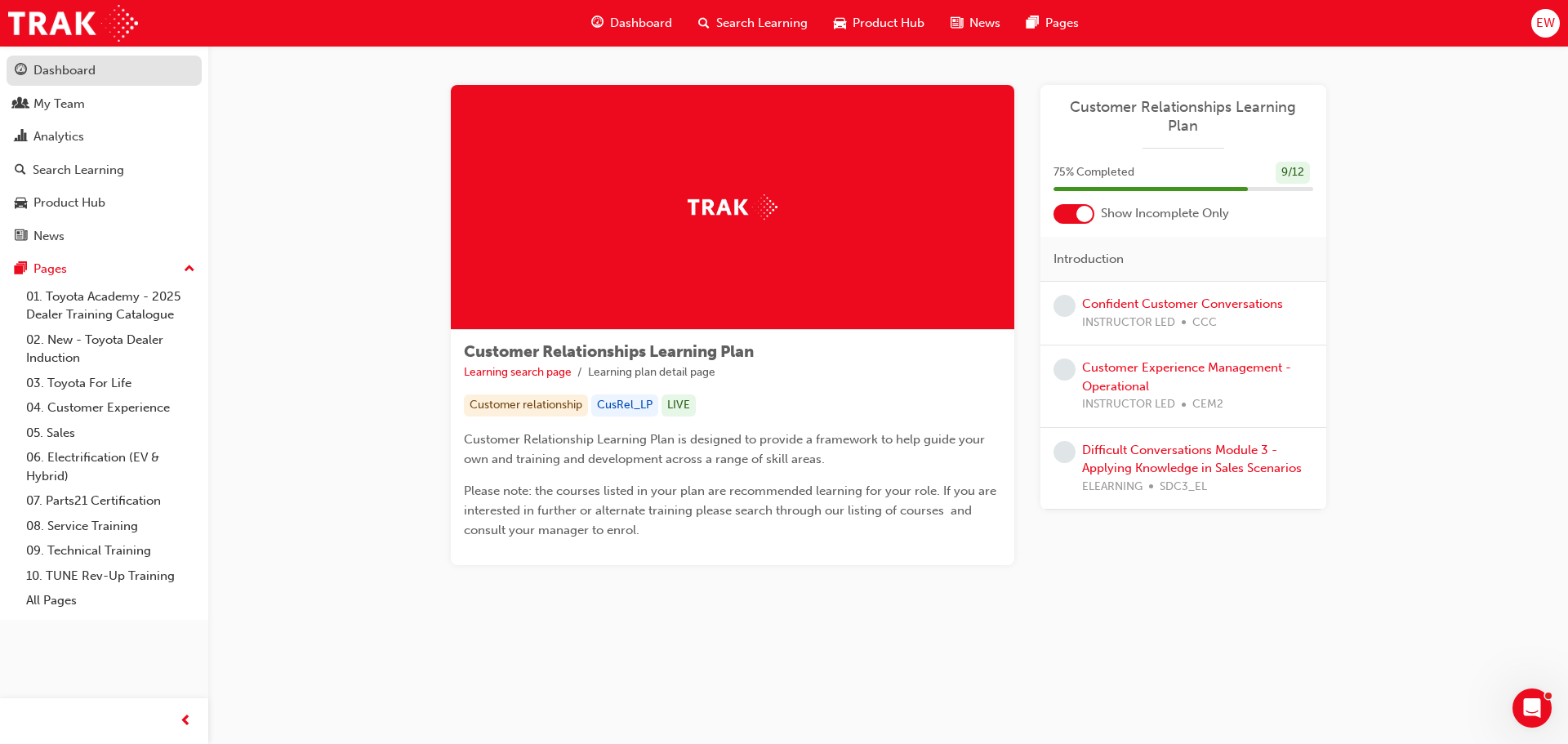
click at [77, 73] on div "Dashboard" at bounding box center [65, 71] width 62 height 19
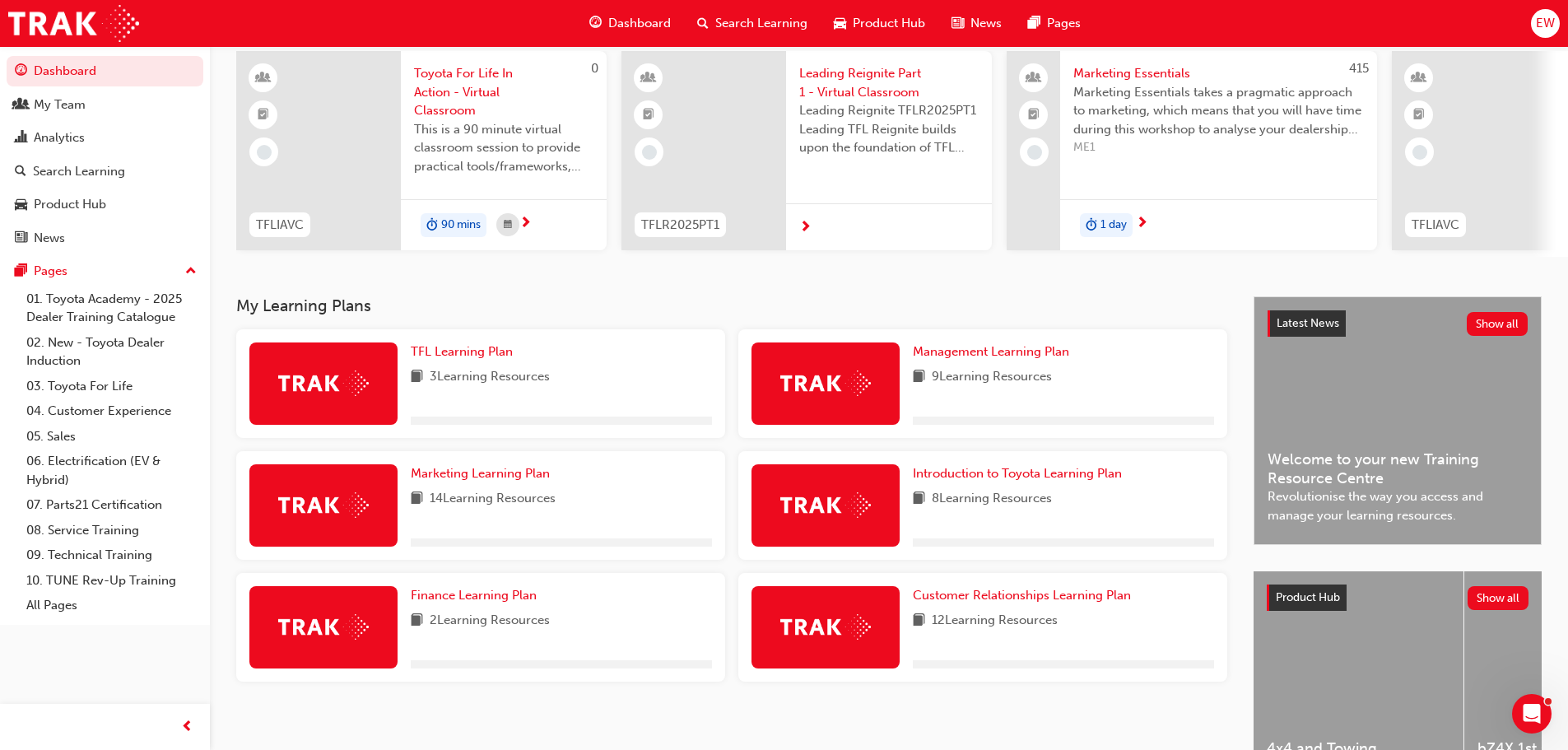
scroll to position [234, 0]
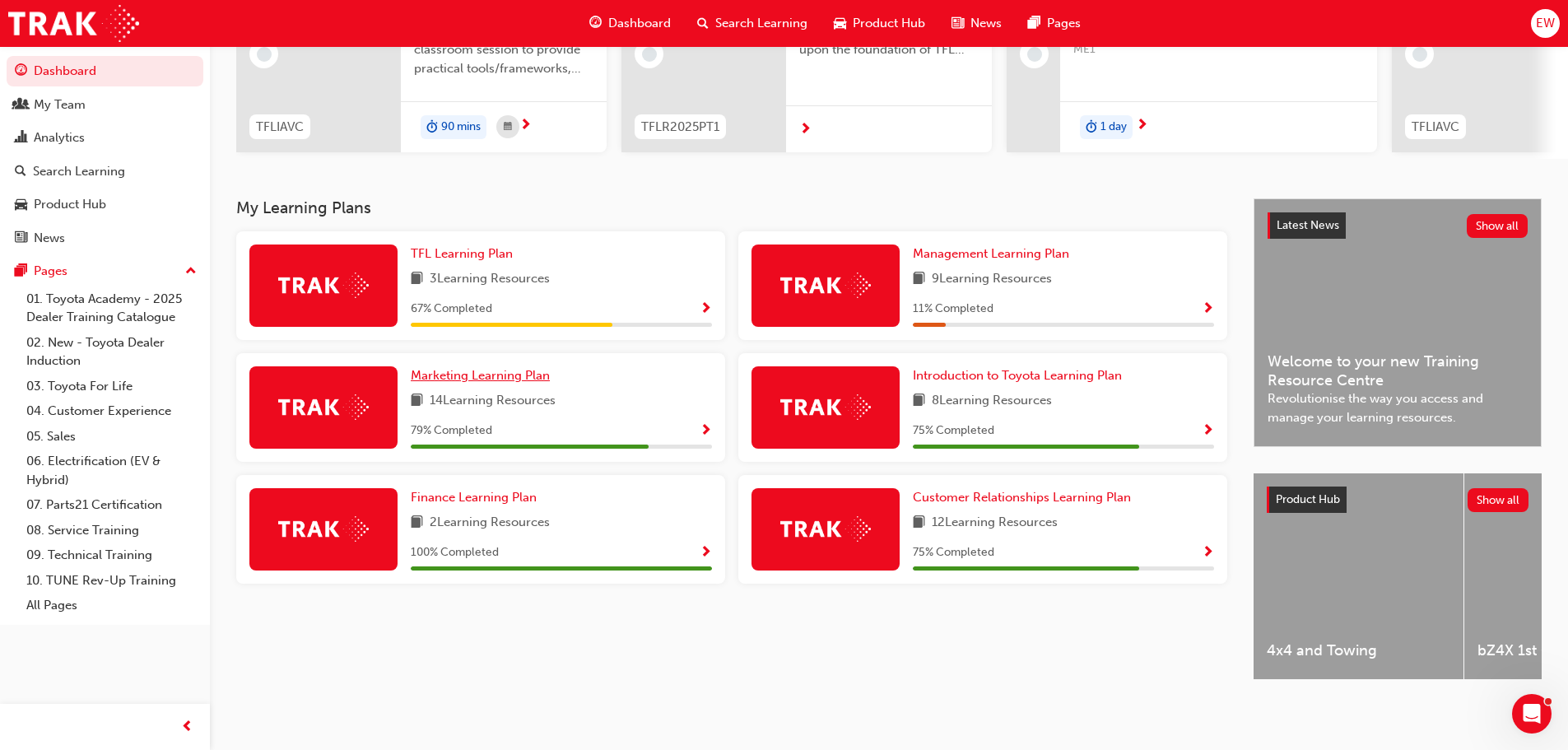
click at [477, 375] on span "Marketing Learning Plan" at bounding box center [480, 375] width 139 height 15
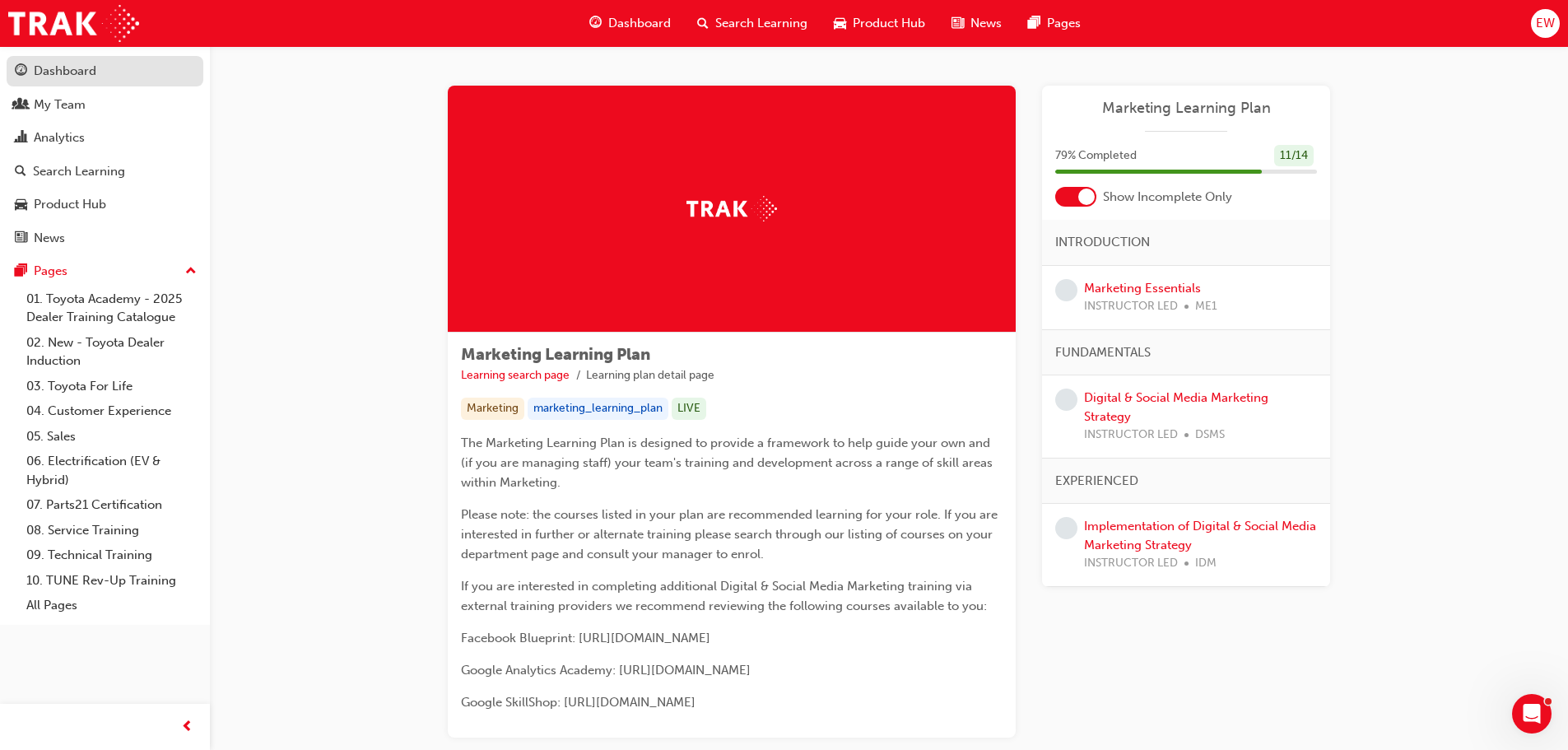
click at [79, 81] on div "Dashboard" at bounding box center [104, 71] width 180 height 21
